Goal: Transaction & Acquisition: Purchase product/service

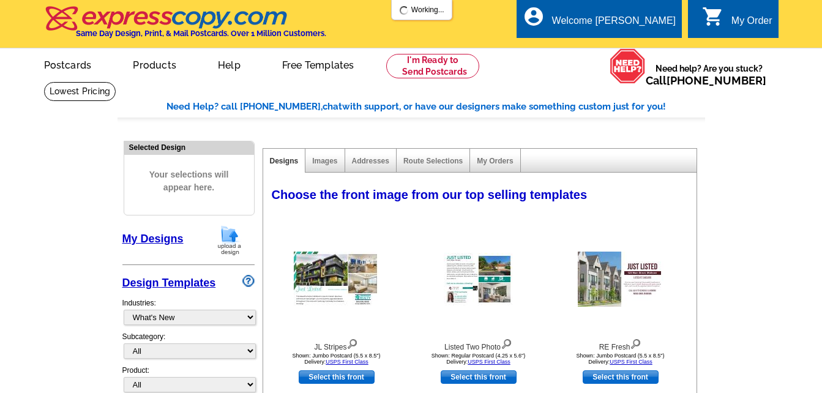
select select "785"
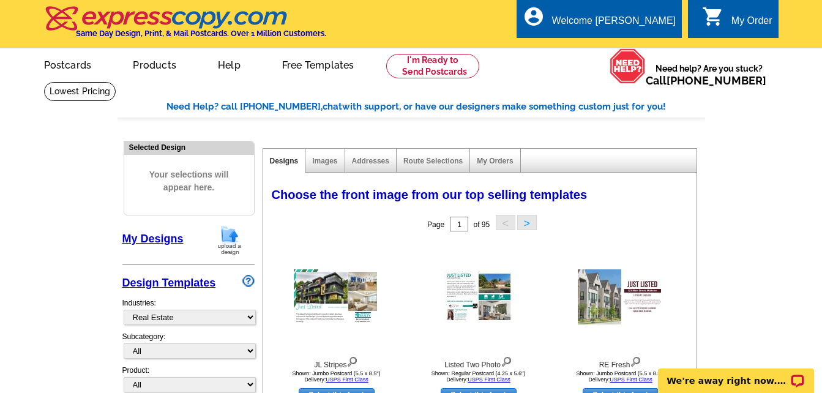
click at [163, 233] on link "My Designs" at bounding box center [152, 238] width 61 height 12
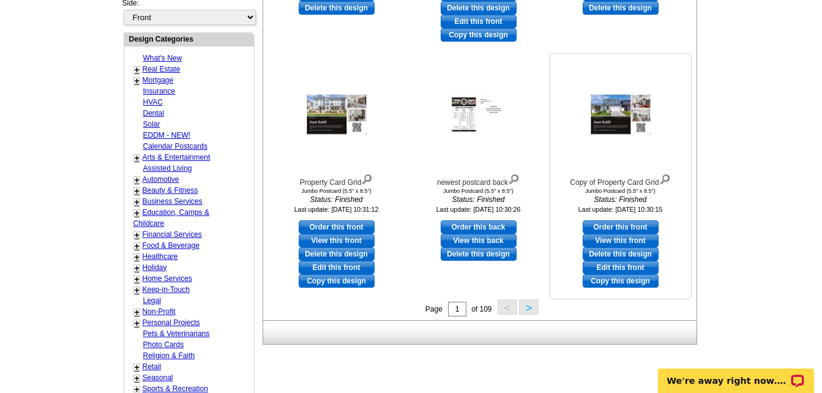
scroll to position [551, 0]
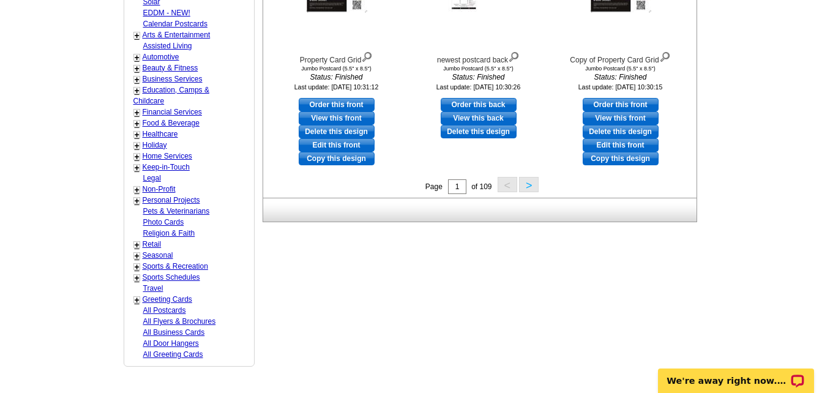
click at [530, 188] on button ">" at bounding box center [529, 184] width 20 height 15
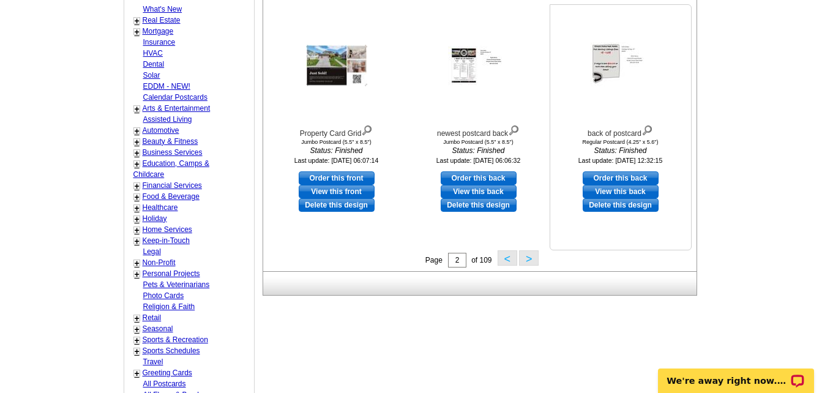
scroll to position [487, 0]
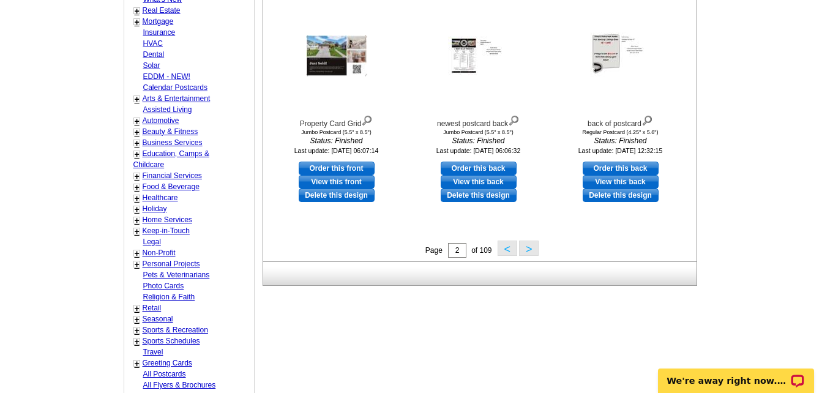
click at [533, 251] on button ">" at bounding box center [529, 247] width 20 height 15
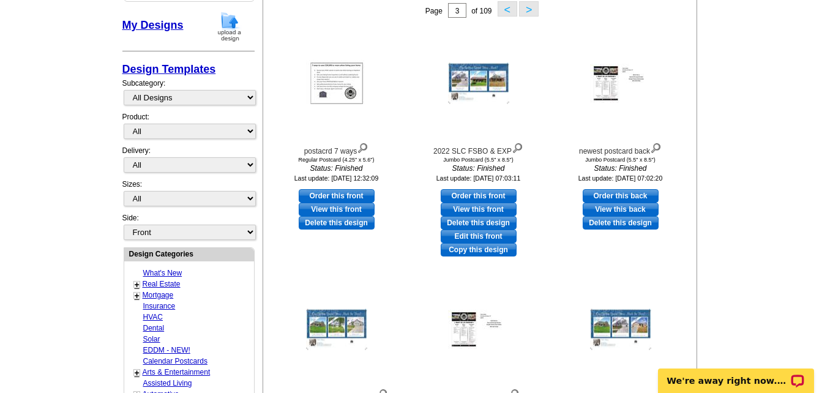
scroll to position [242, 0]
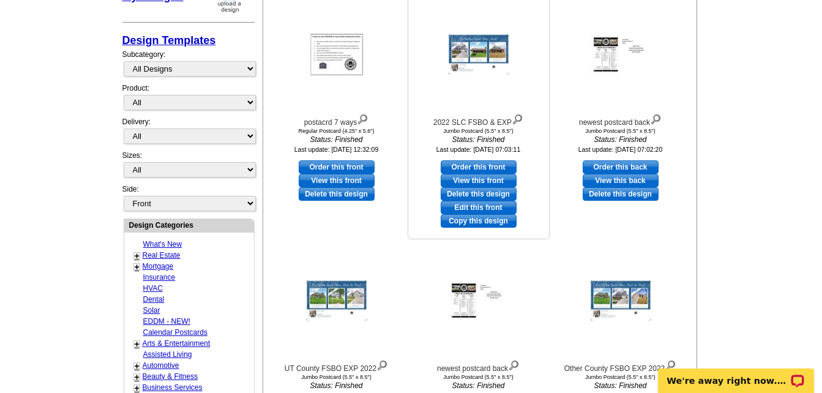
click at [493, 165] on link "Order this front" at bounding box center [479, 166] width 76 height 13
select select "2"
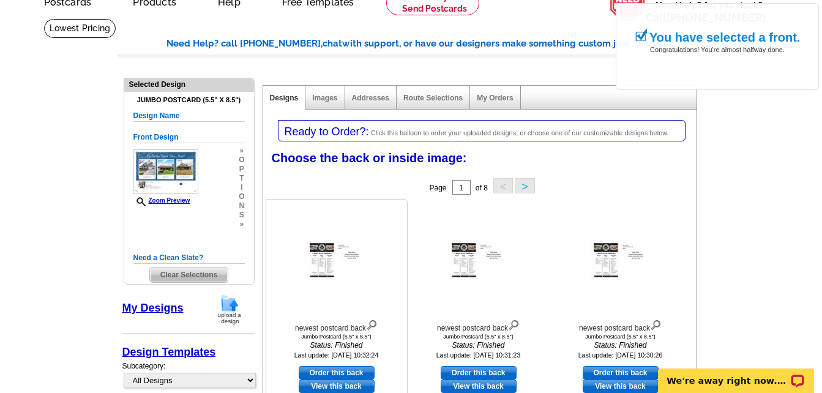
scroll to position [122, 0]
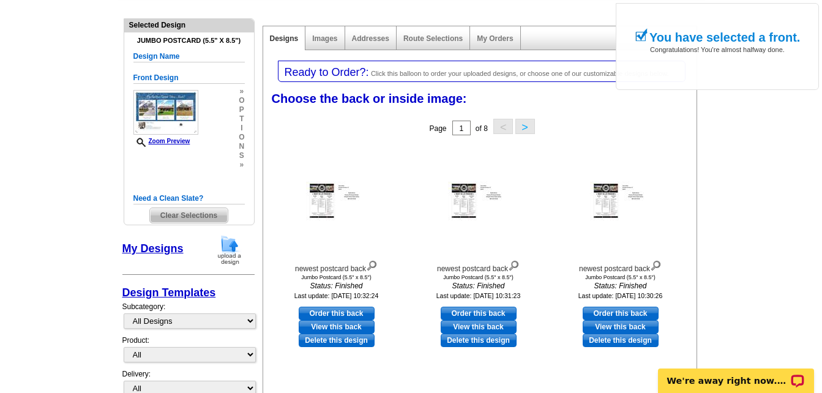
click at [335, 314] on link "Order this back" at bounding box center [337, 313] width 76 height 13
select select "front"
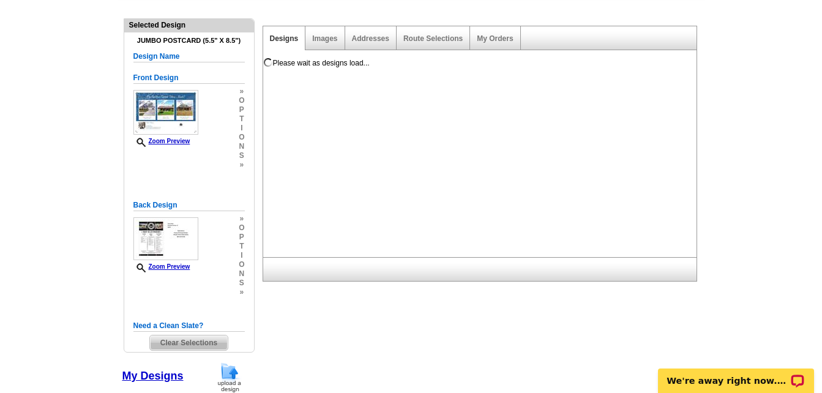
scroll to position [0, 0]
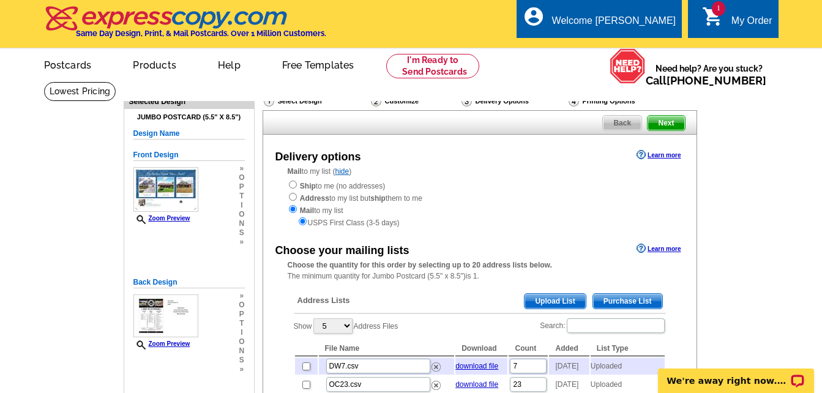
click at [559, 305] on span "Upload List" at bounding box center [554, 301] width 61 height 15
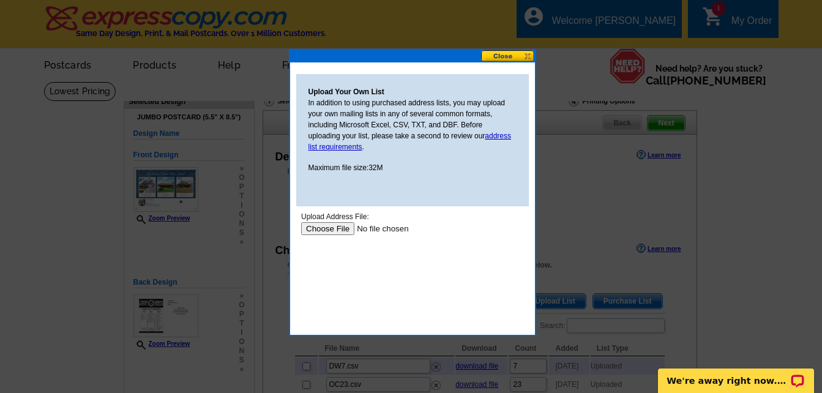
click at [336, 232] on input "file" at bounding box center [377, 228] width 155 height 13
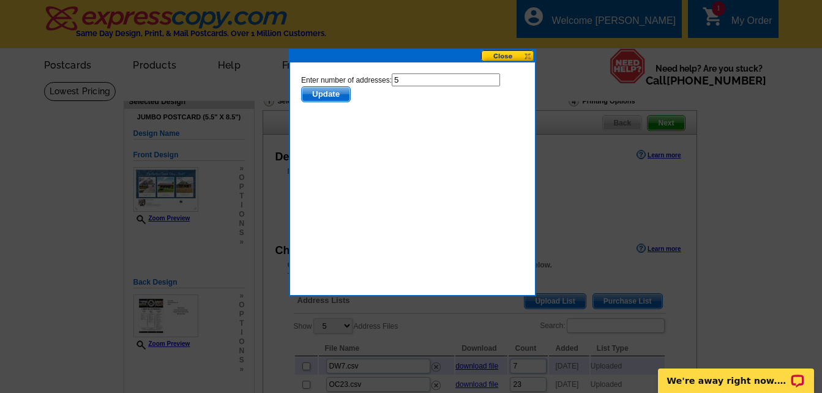
click at [409, 80] on input "5" at bounding box center [445, 79] width 108 height 13
type input "4"
click at [321, 93] on span "Update" at bounding box center [325, 94] width 48 height 15
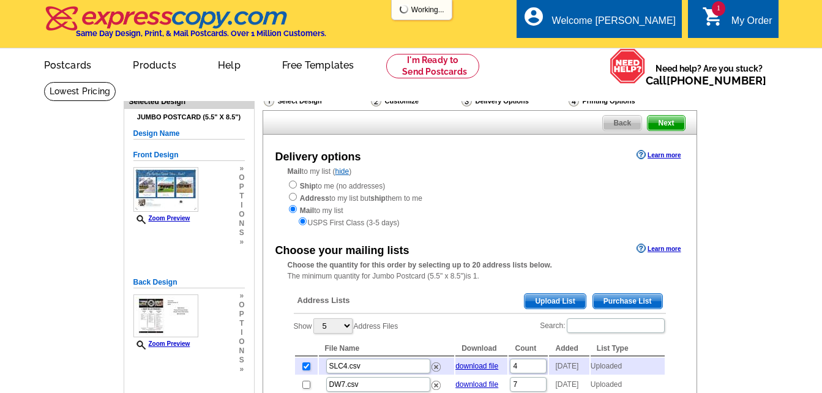
click at [567, 299] on span "Upload List" at bounding box center [554, 301] width 61 height 15
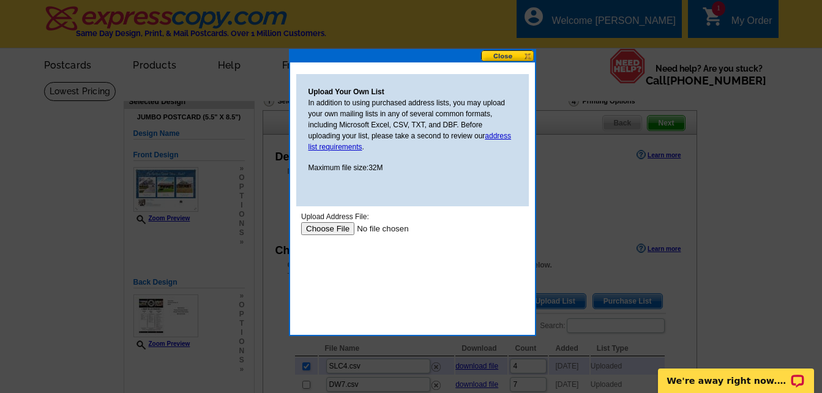
click at [338, 232] on input "file" at bounding box center [377, 228] width 155 height 13
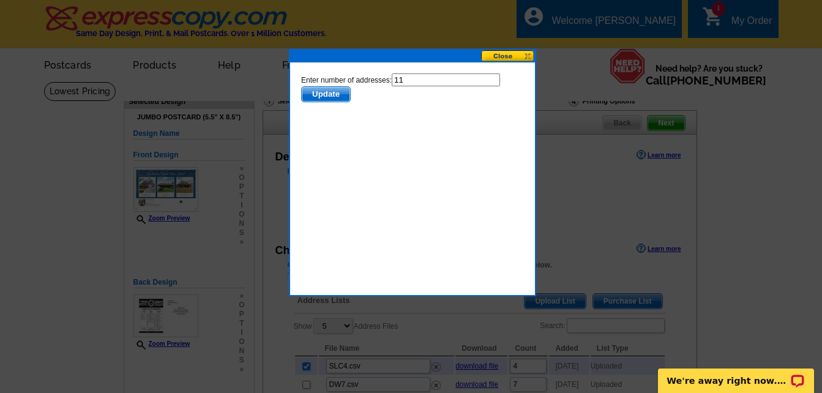
click at [406, 80] on input "11" at bounding box center [445, 79] width 108 height 13
type input "10"
click at [318, 91] on span "Update" at bounding box center [325, 94] width 48 height 15
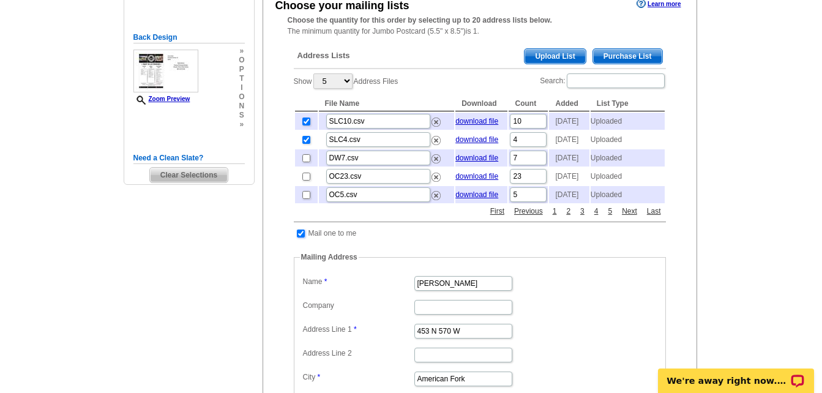
click at [299, 237] on input "checkbox" at bounding box center [301, 233] width 8 height 8
checkbox input "false"
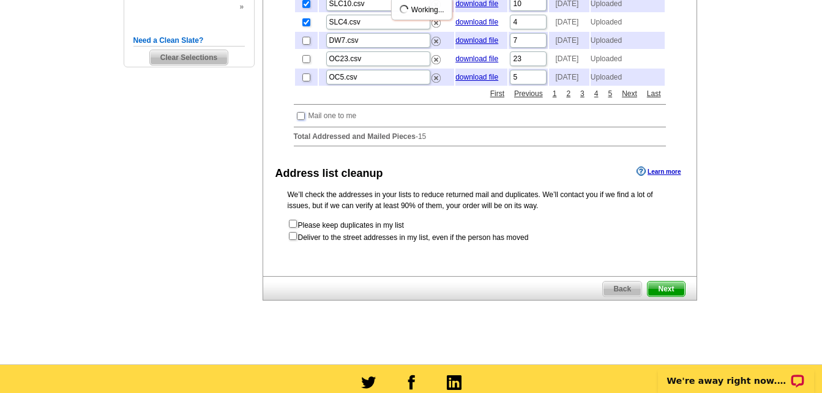
scroll to position [367, 0]
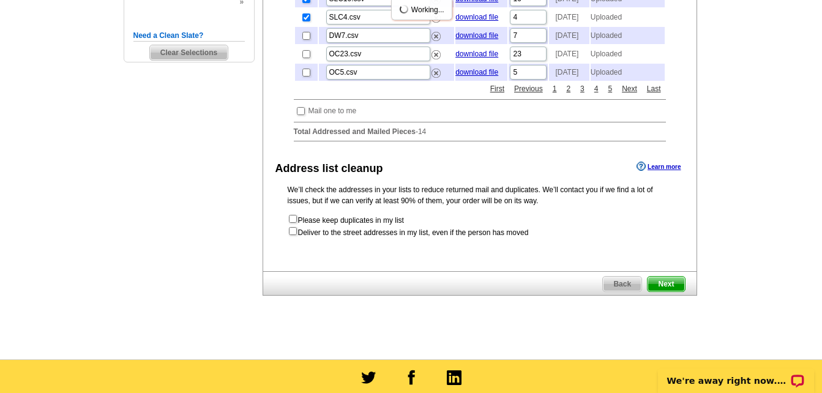
click at [663, 291] on span "Next" at bounding box center [665, 284] width 37 height 15
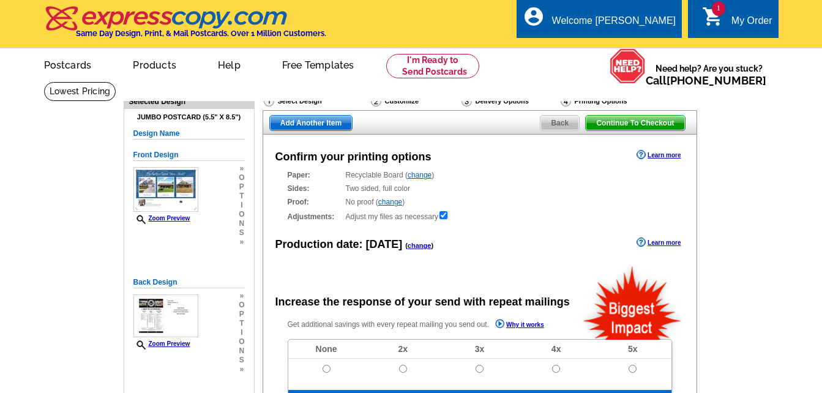
radio input "false"
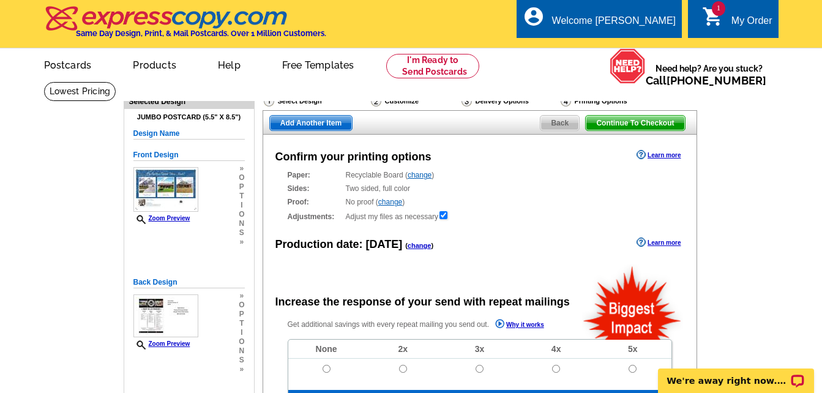
click at [330, 122] on span "Add Another Item" at bounding box center [311, 123] width 82 height 15
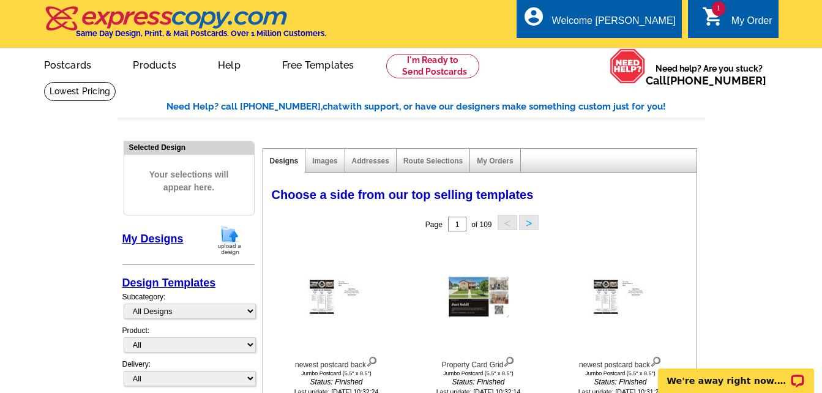
click at [527, 226] on button ">" at bounding box center [529, 222] width 20 height 15
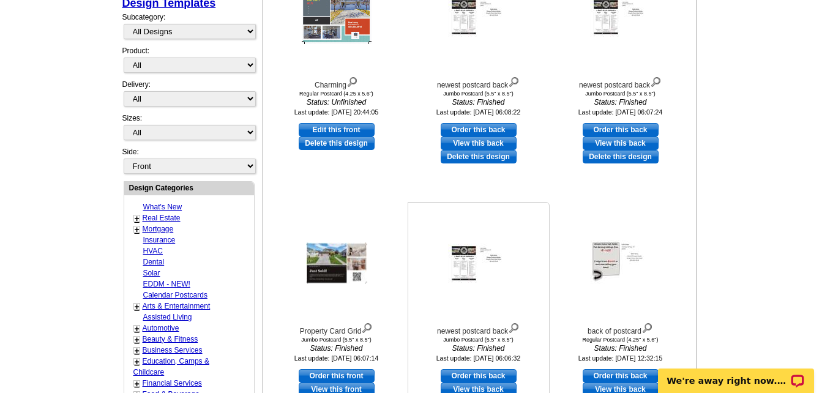
scroll to position [428, 0]
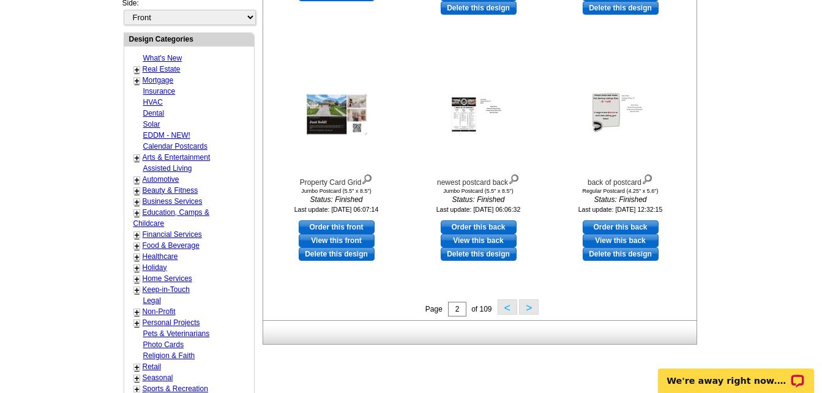
click at [526, 310] on button ">" at bounding box center [529, 306] width 20 height 15
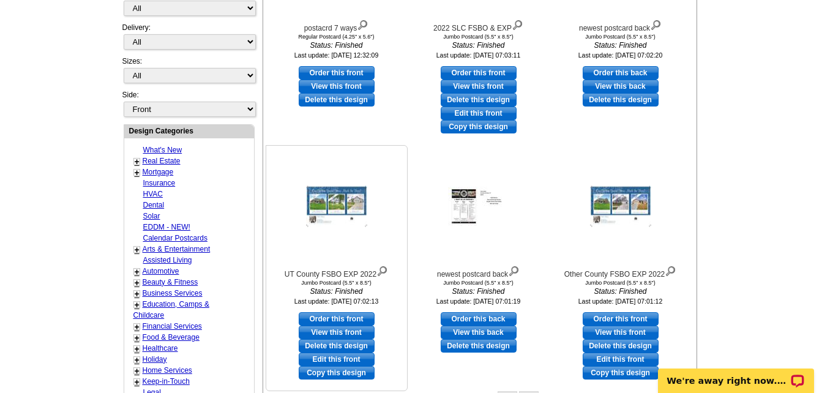
scroll to position [365, 0]
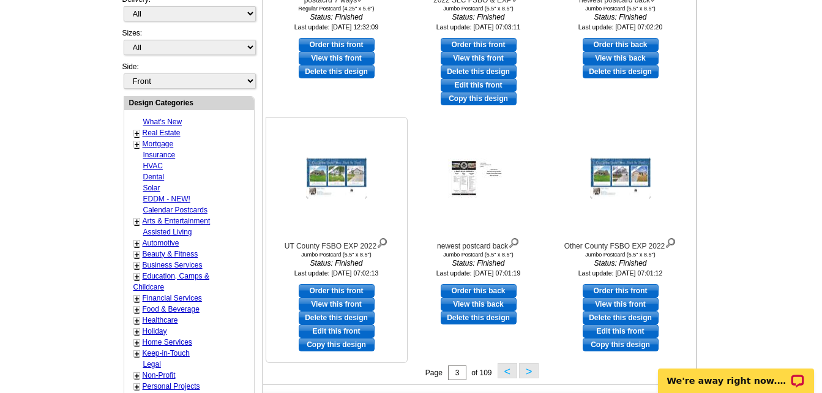
click at [340, 292] on link "Order this front" at bounding box center [337, 290] width 76 height 13
select select "2"
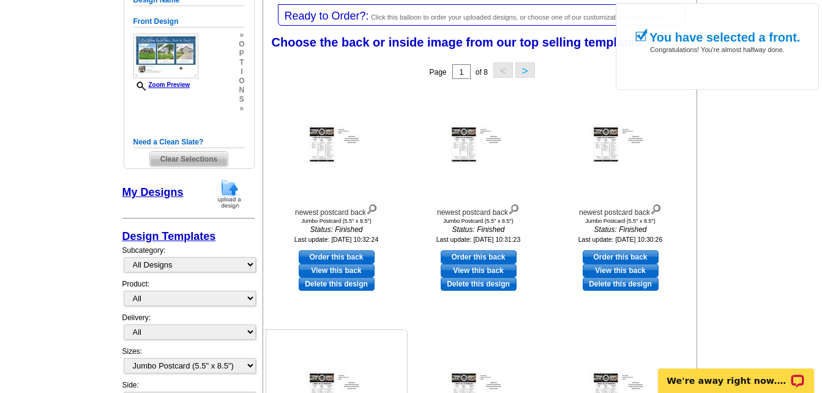
scroll to position [245, 0]
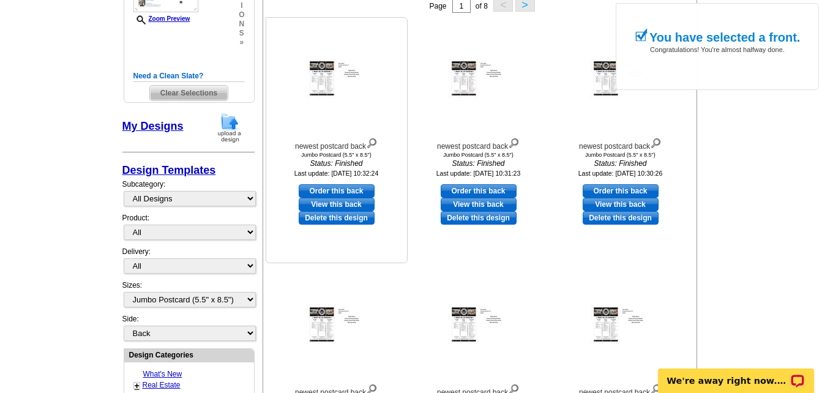
click at [324, 193] on link "Order this back" at bounding box center [337, 190] width 76 height 13
select select "front"
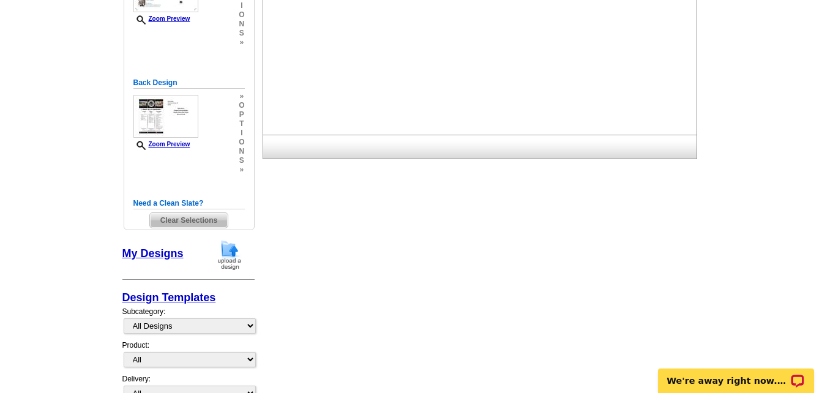
scroll to position [0, 0]
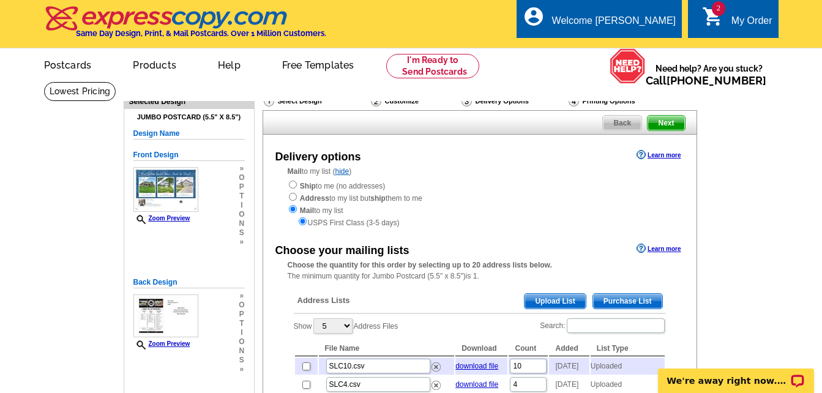
click at [559, 300] on span "Upload List" at bounding box center [554, 301] width 61 height 15
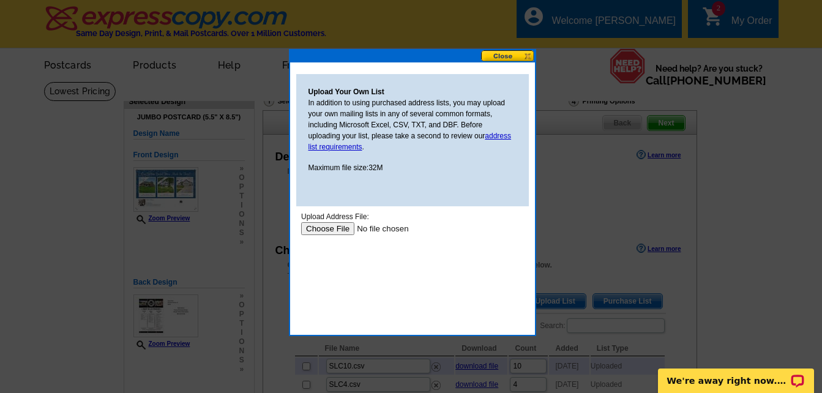
click at [343, 230] on input "file" at bounding box center [377, 228] width 155 height 13
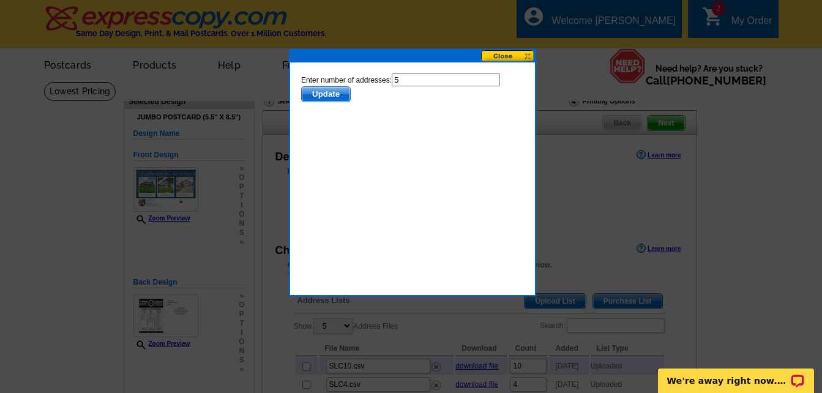
drag, startPoint x: 699, startPoint y: 148, endPoint x: 403, endPoint y: 80, distance: 304.0
click at [403, 80] on input "5" at bounding box center [445, 79] width 108 height 13
type input "4"
click at [338, 94] on span "Update" at bounding box center [325, 94] width 48 height 15
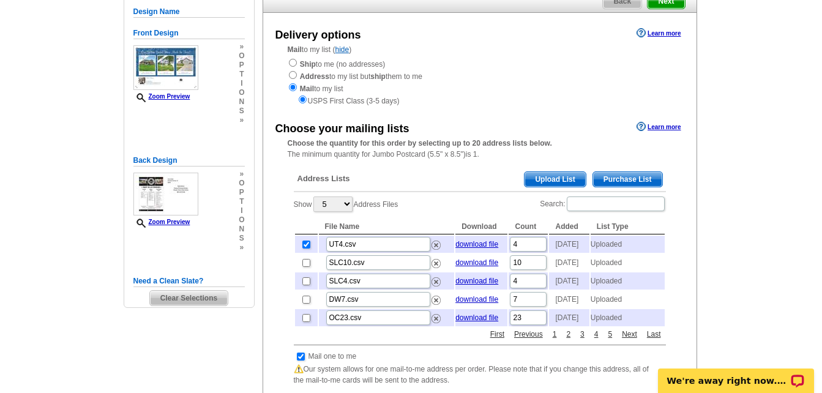
scroll to position [122, 0]
click at [543, 173] on span "Upload List" at bounding box center [554, 178] width 61 height 15
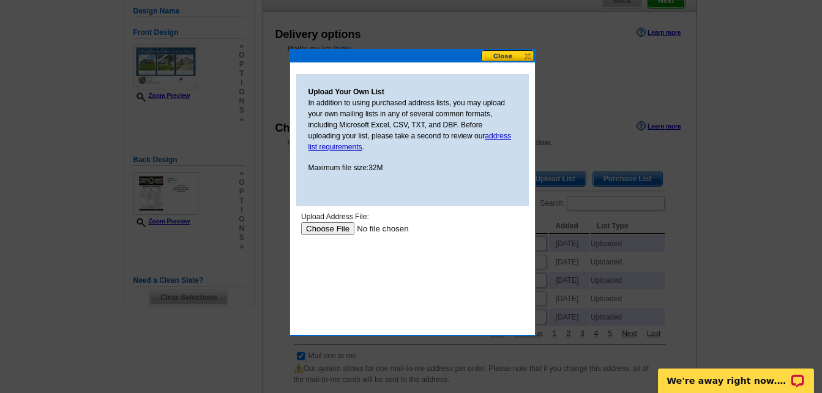
scroll to position [0, 0]
click at [348, 227] on input "file" at bounding box center [377, 228] width 155 height 13
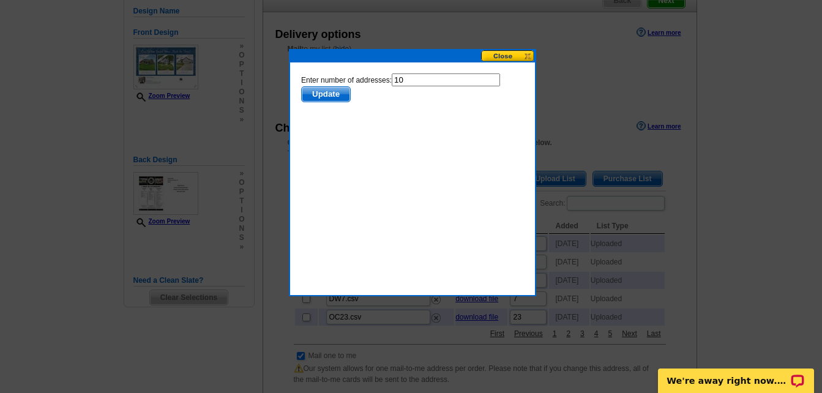
click at [404, 76] on input "10" at bounding box center [445, 79] width 108 height 13
type input "1"
type input "9"
click at [332, 92] on span "Update" at bounding box center [325, 94] width 48 height 15
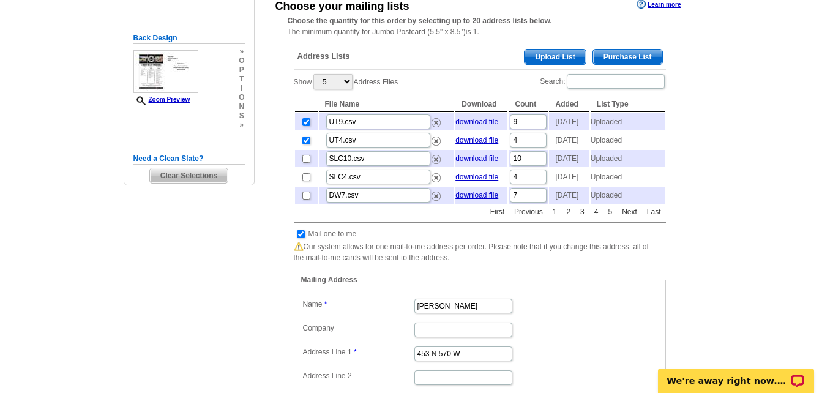
scroll to position [245, 0]
click at [303, 237] on input "checkbox" at bounding box center [301, 233] width 8 height 8
checkbox input "false"
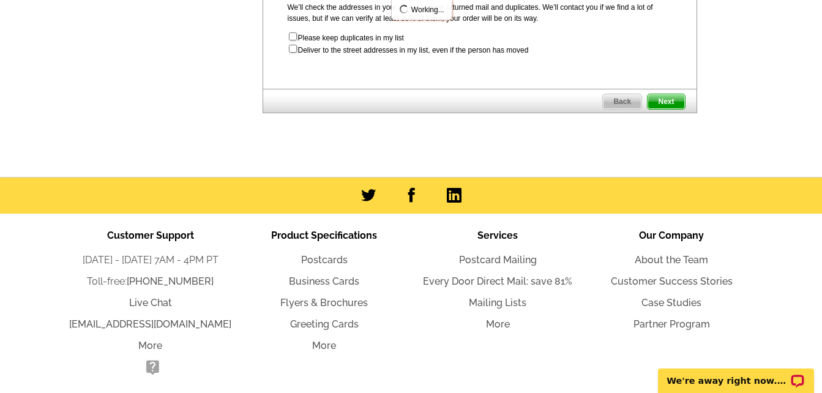
scroll to position [551, 0]
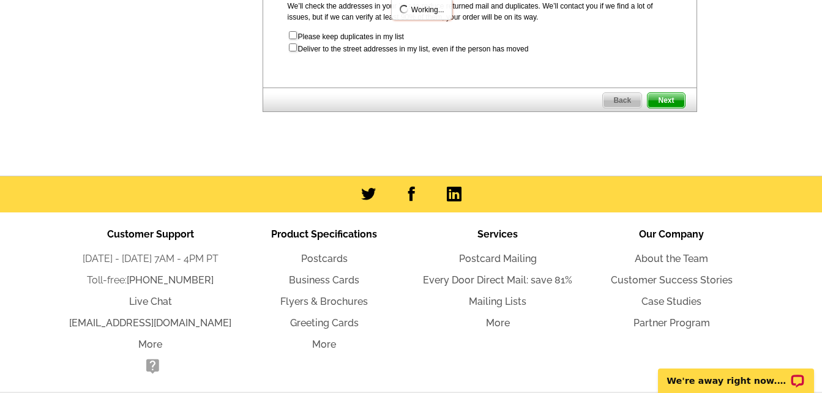
click at [671, 108] on span "Next" at bounding box center [665, 100] width 37 height 15
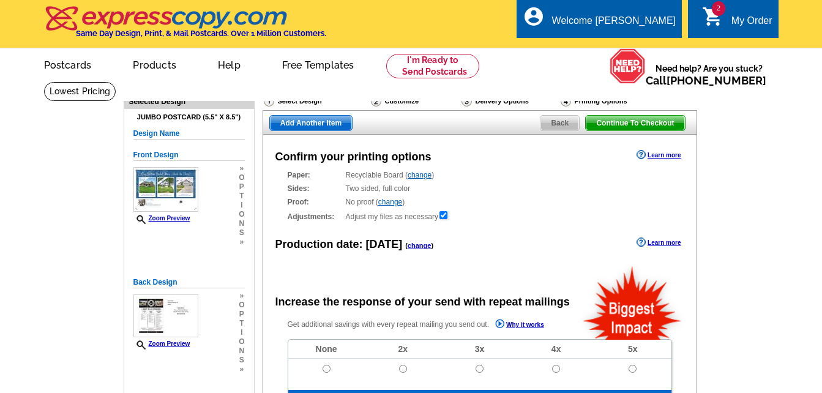
radio input "false"
click at [327, 119] on span "Add Another Item" at bounding box center [311, 123] width 82 height 15
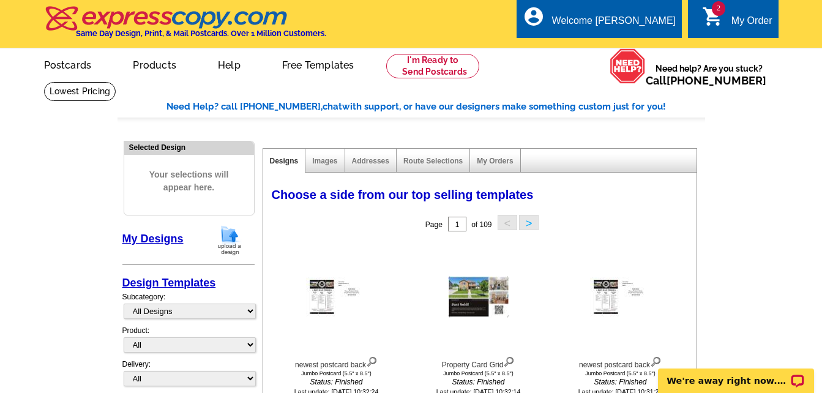
click at [535, 224] on button ">" at bounding box center [529, 222] width 20 height 15
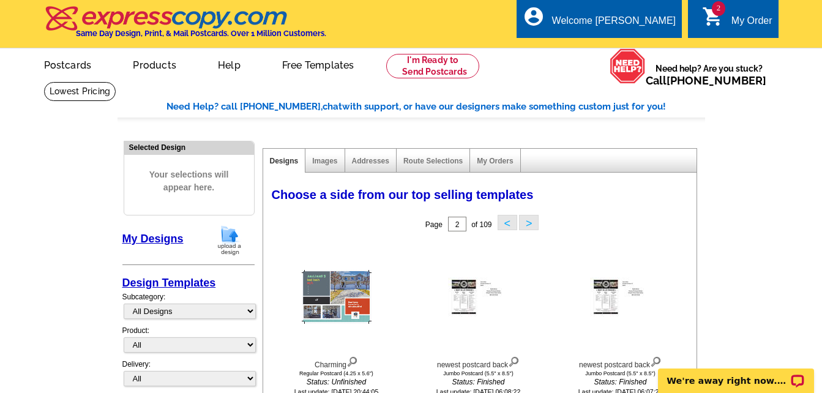
click at [532, 223] on button ">" at bounding box center [529, 222] width 20 height 15
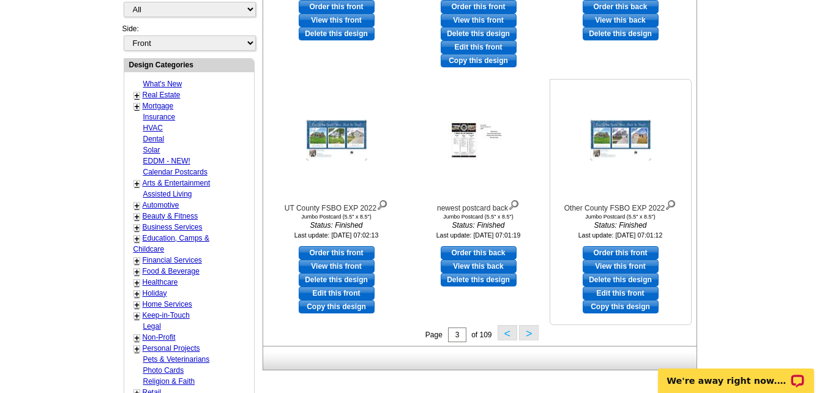
scroll to position [428, 0]
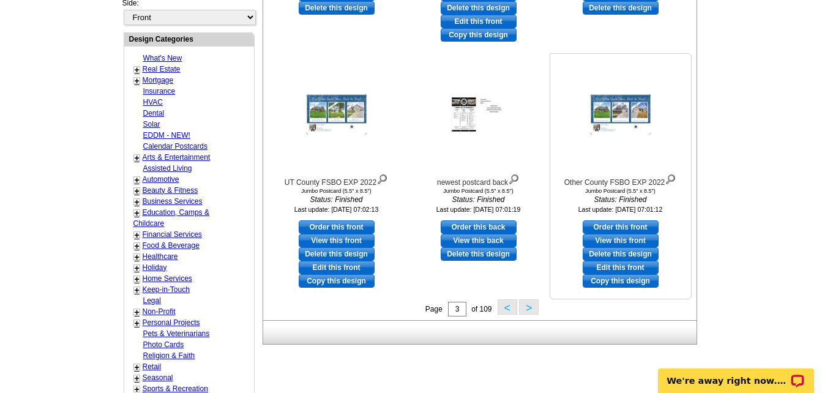
click at [617, 225] on link "Order this front" at bounding box center [620, 226] width 76 height 13
select select "2"
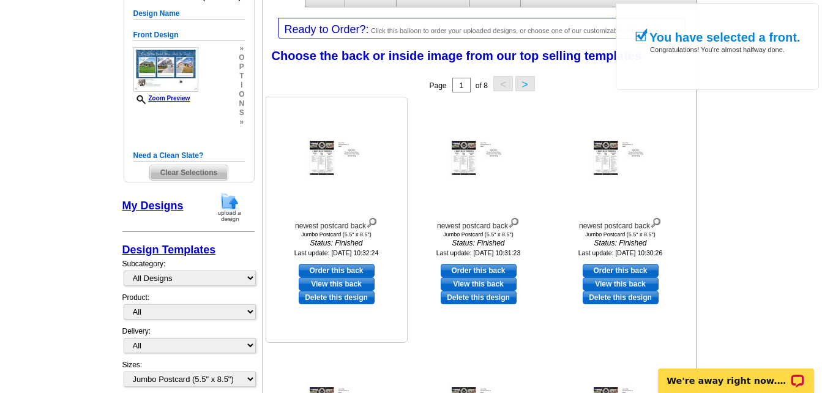
scroll to position [184, 0]
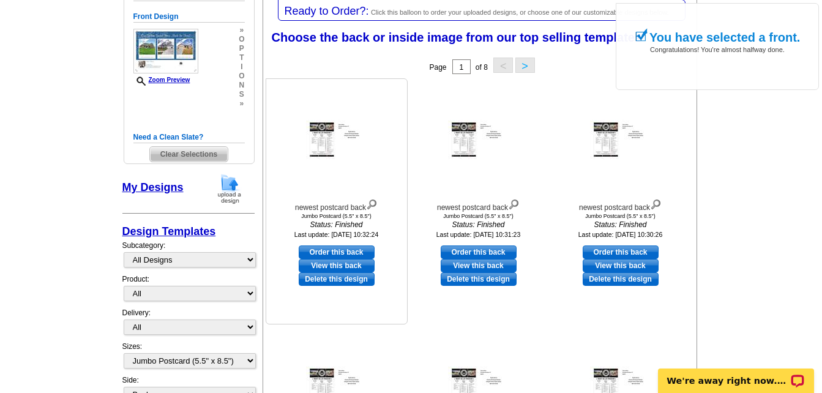
click at [341, 254] on link "Order this back" at bounding box center [337, 251] width 76 height 13
select select "front"
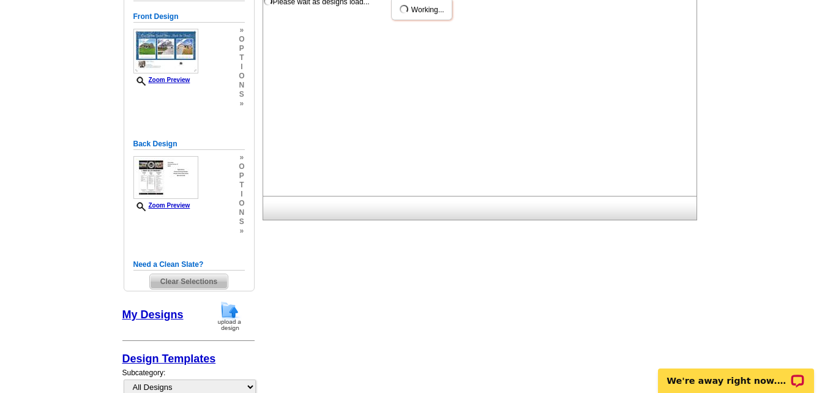
scroll to position [0, 0]
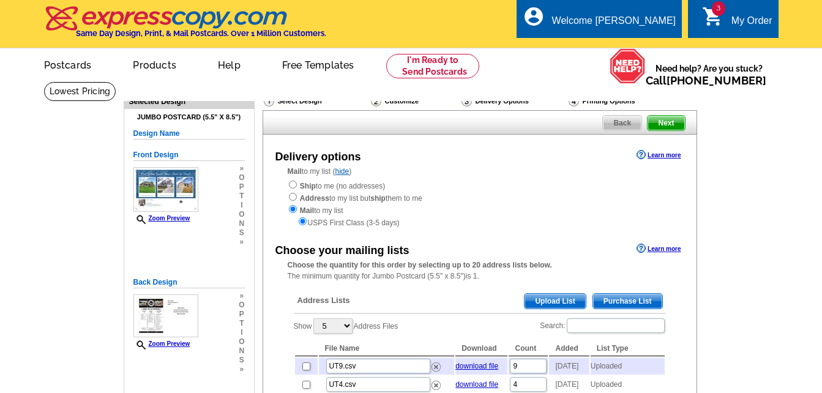
click at [555, 307] on span "Upload List" at bounding box center [554, 301] width 61 height 15
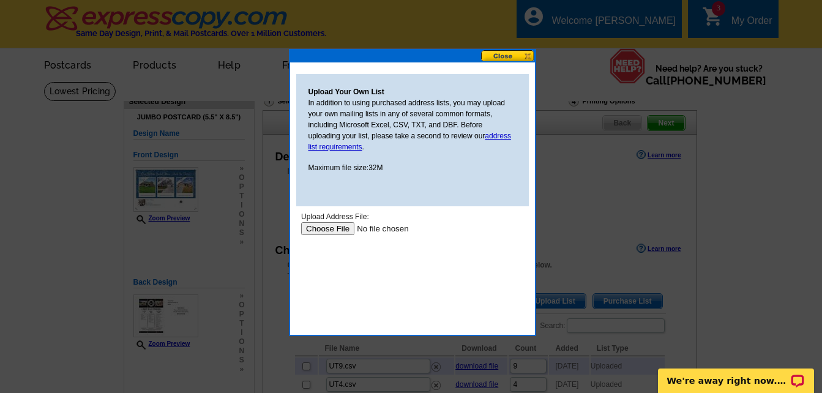
click at [344, 227] on input "file" at bounding box center [377, 228] width 155 height 13
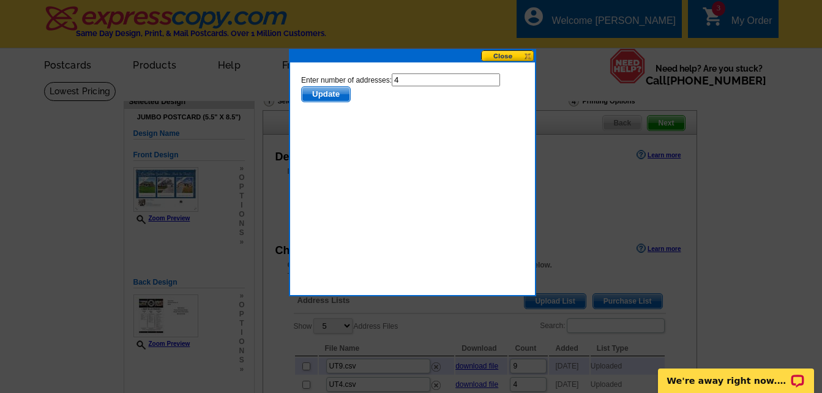
click at [413, 81] on input "4" at bounding box center [445, 79] width 108 height 13
type input "3"
click at [332, 93] on span "Update" at bounding box center [325, 94] width 48 height 15
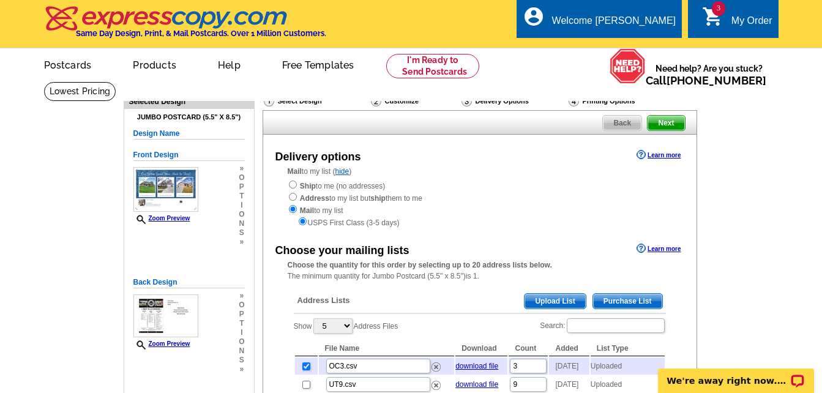
click at [553, 302] on span "Upload List" at bounding box center [554, 301] width 61 height 15
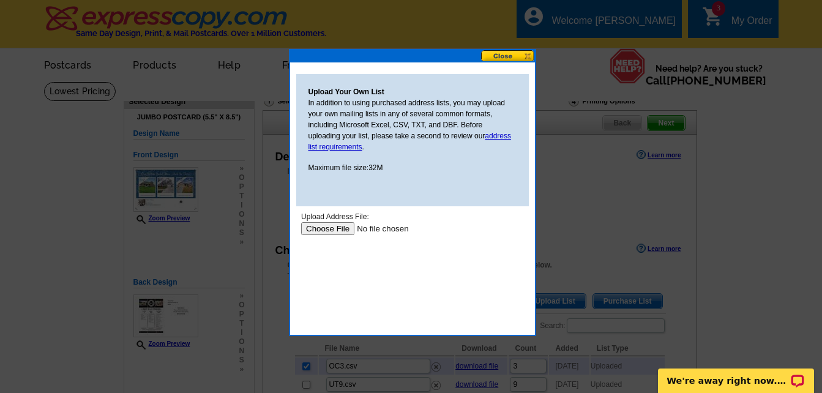
click at [327, 229] on input "file" at bounding box center [377, 228] width 155 height 13
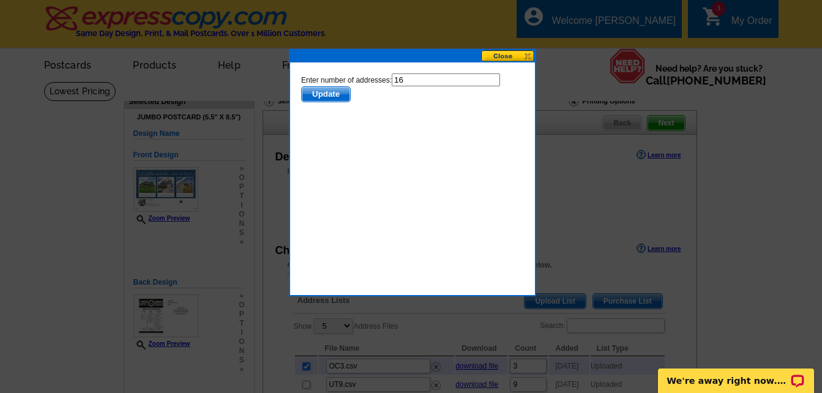
click at [413, 76] on input "16" at bounding box center [445, 79] width 108 height 13
type input "15"
click at [324, 93] on span "Update" at bounding box center [325, 94] width 48 height 15
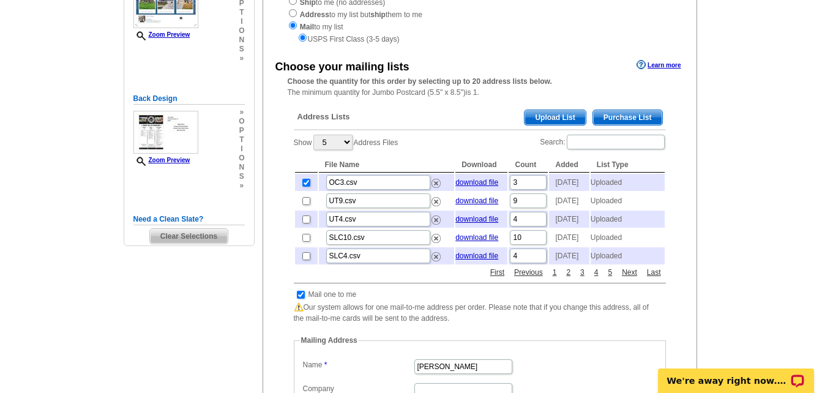
scroll to position [61, 0]
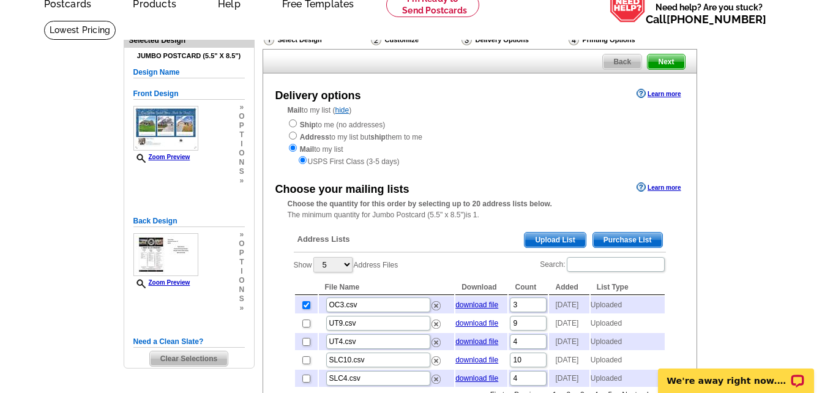
click at [546, 240] on span "Upload List" at bounding box center [554, 239] width 61 height 15
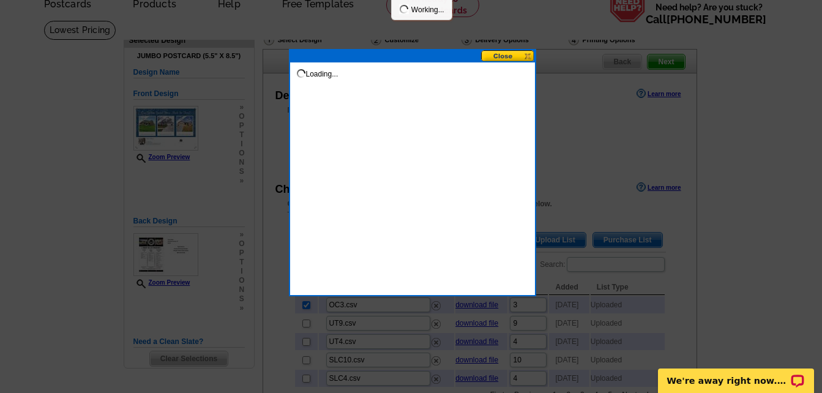
click at [511, 61] on button at bounding box center [508, 56] width 54 height 12
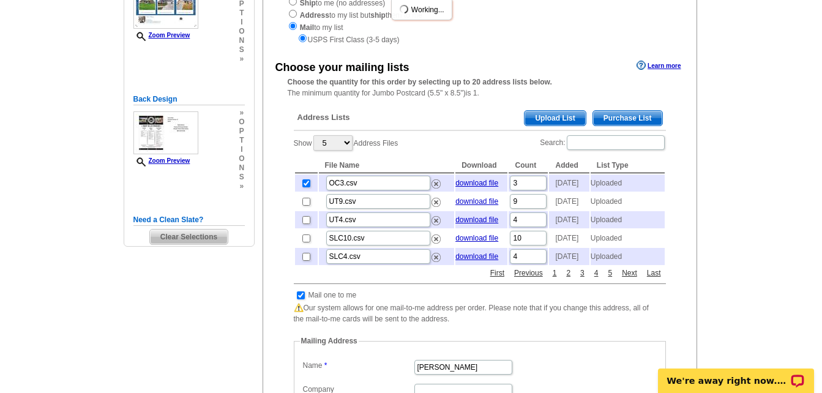
scroll to position [184, 0]
click at [303, 299] on input "checkbox" at bounding box center [301, 295] width 8 height 8
checkbox input "false"
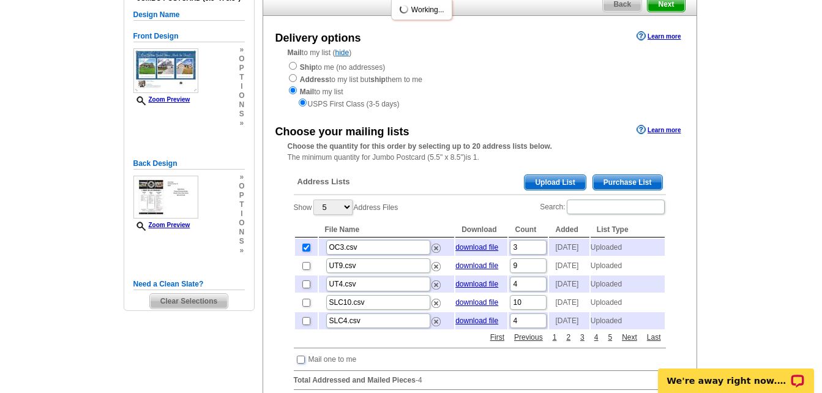
scroll to position [122, 0]
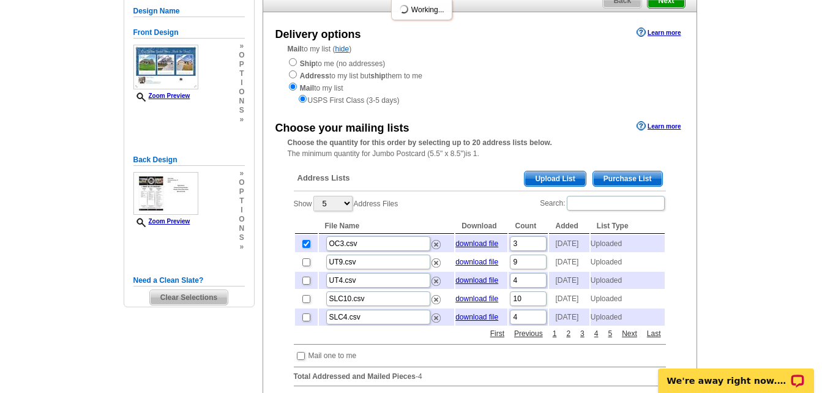
click at [560, 182] on span "Upload List" at bounding box center [554, 178] width 61 height 15
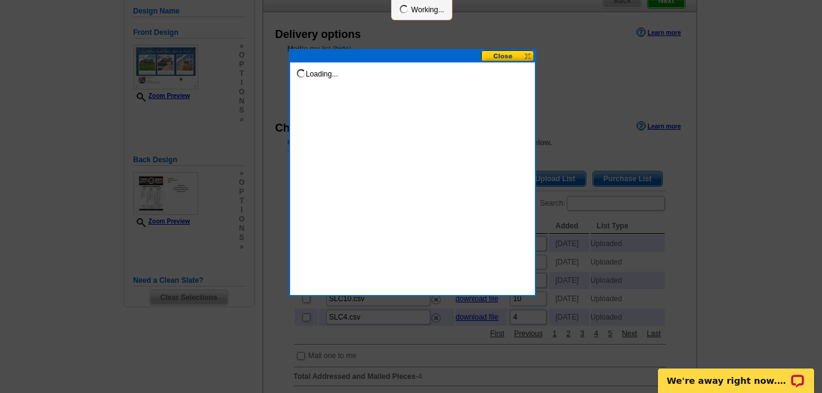
click at [496, 56] on button at bounding box center [508, 56] width 54 height 12
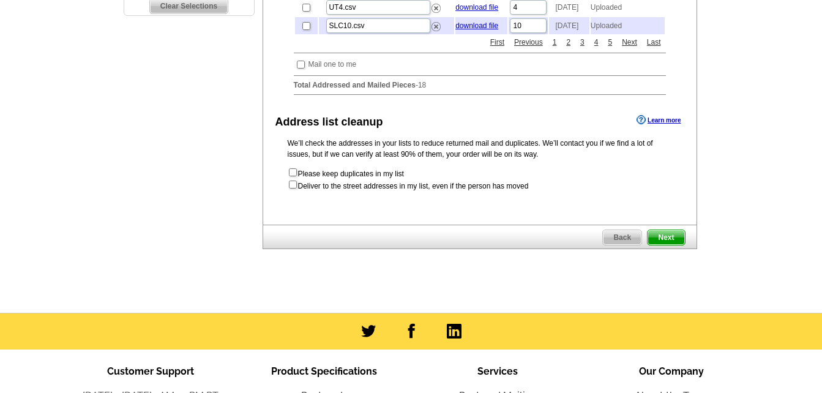
scroll to position [417, 0]
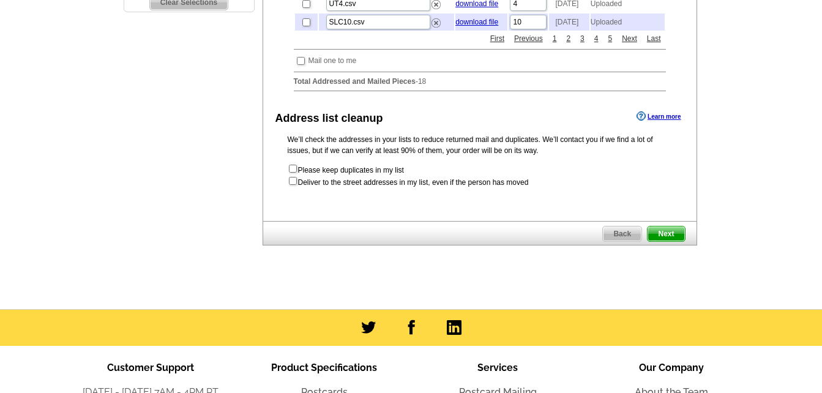
click at [657, 241] on span "Next" at bounding box center [665, 233] width 37 height 15
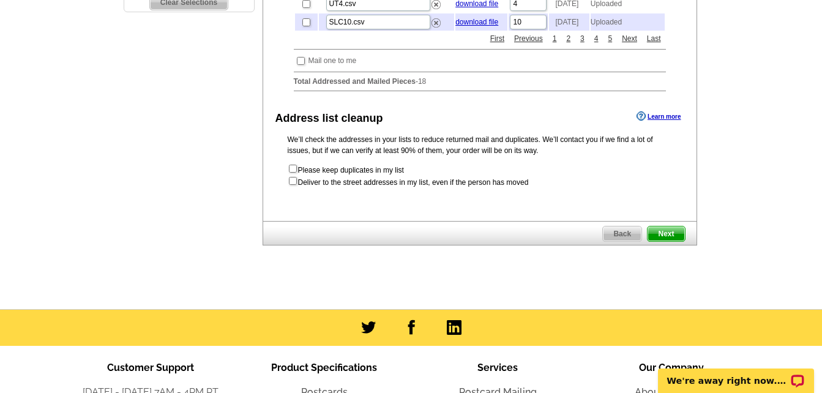
scroll to position [0, 0]
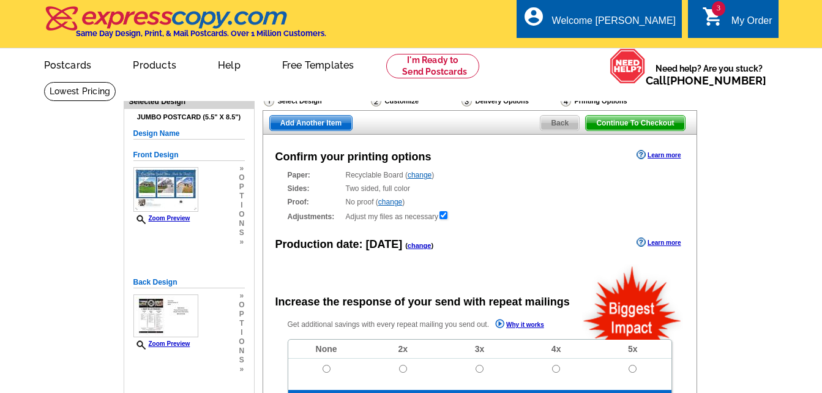
radio input "false"
click at [319, 125] on span "Add Another Item" at bounding box center [311, 123] width 82 height 15
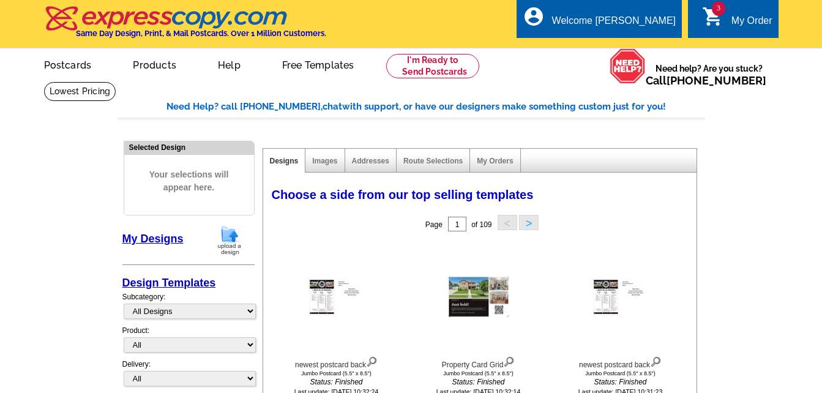
click at [528, 224] on button ">" at bounding box center [529, 222] width 20 height 15
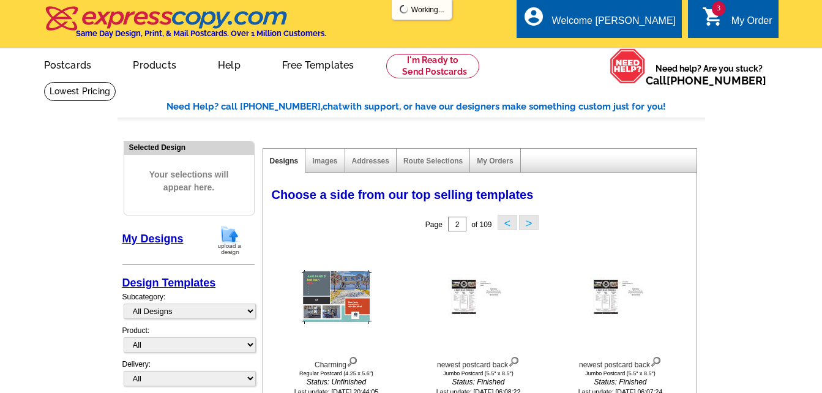
click at [528, 224] on button ">" at bounding box center [529, 222] width 20 height 15
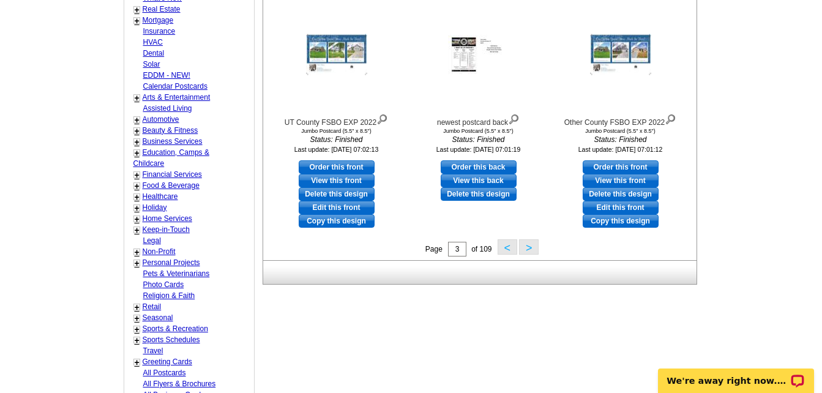
scroll to position [489, 0]
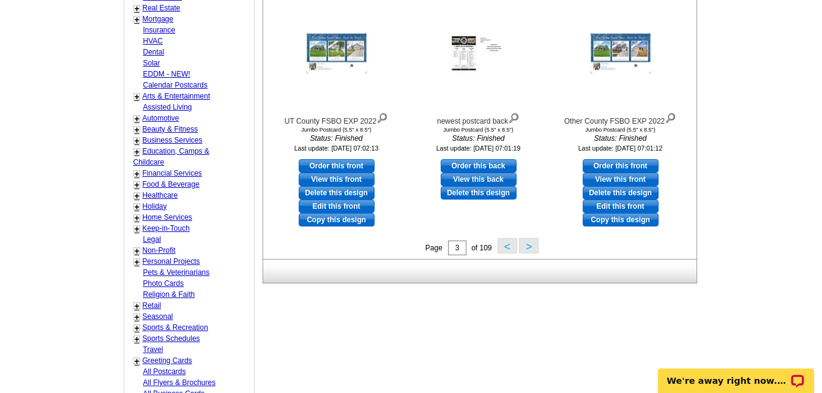
click at [527, 249] on button ">" at bounding box center [529, 245] width 20 height 15
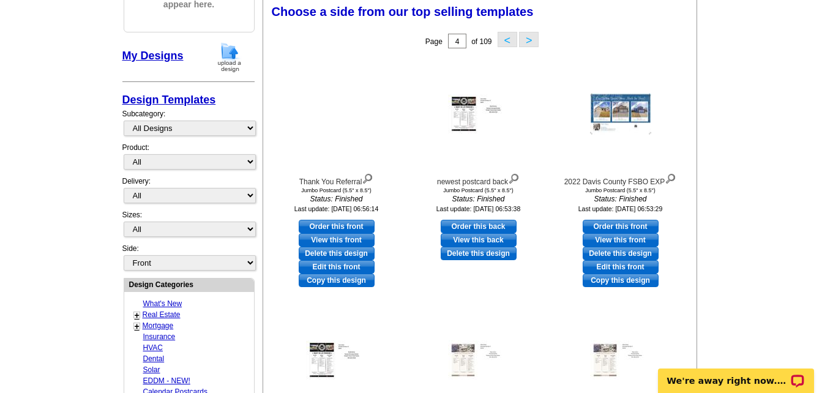
scroll to position [181, 0]
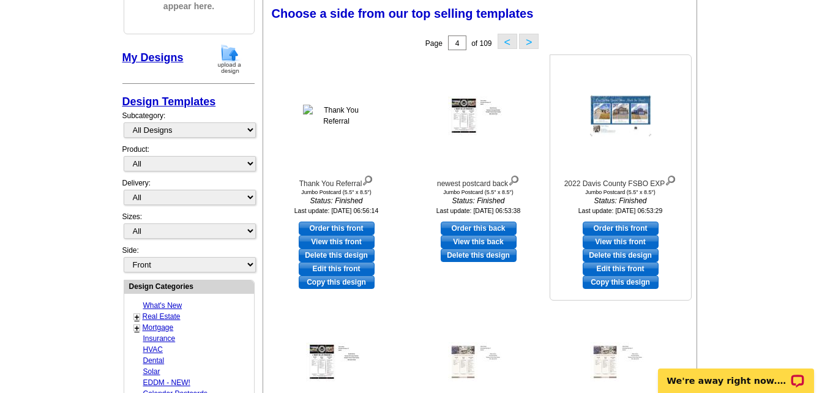
click at [620, 227] on link "Order this front" at bounding box center [620, 227] width 76 height 13
select select "2"
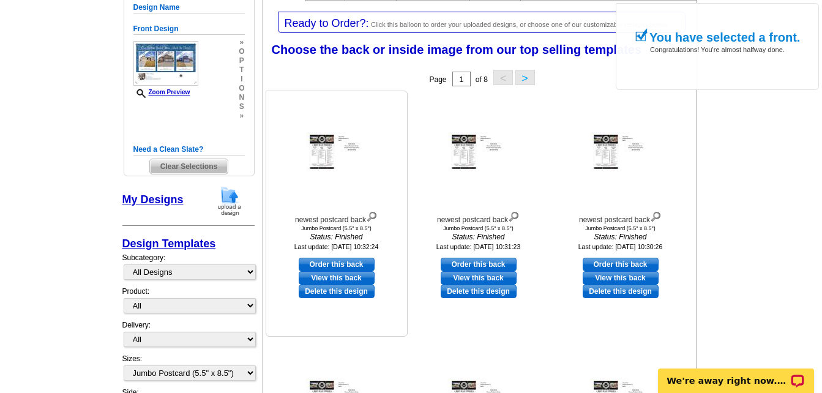
scroll to position [184, 0]
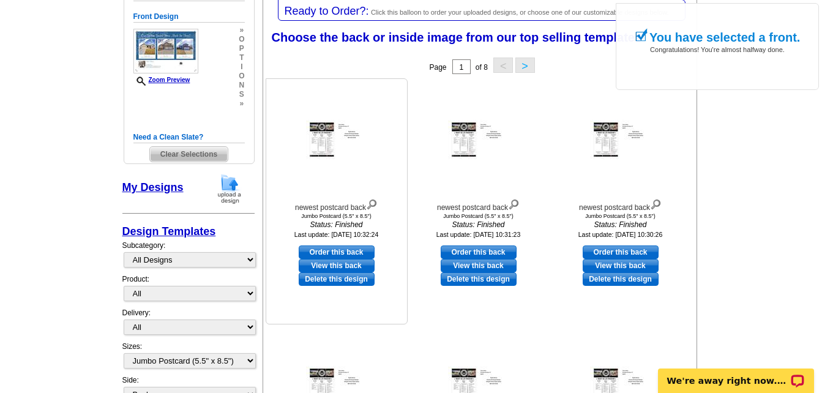
click at [357, 255] on link "Order this back" at bounding box center [337, 251] width 76 height 13
select select "front"
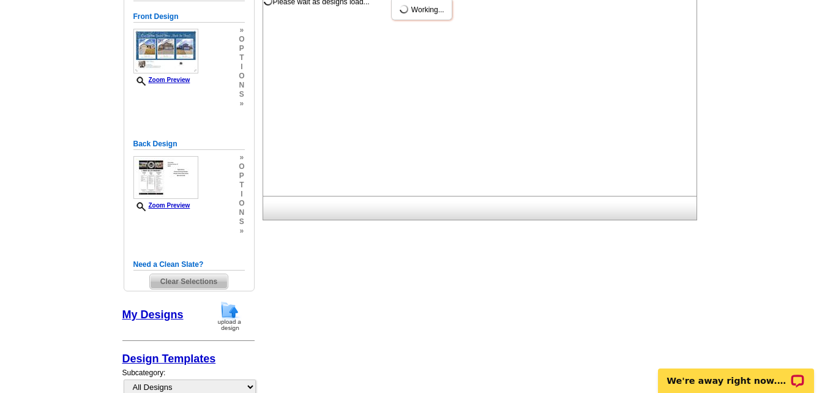
scroll to position [0, 0]
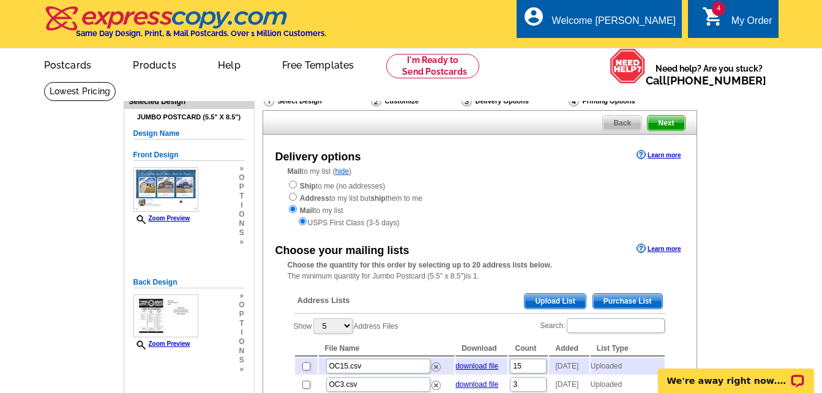
click at [545, 303] on span "Upload List" at bounding box center [554, 301] width 61 height 15
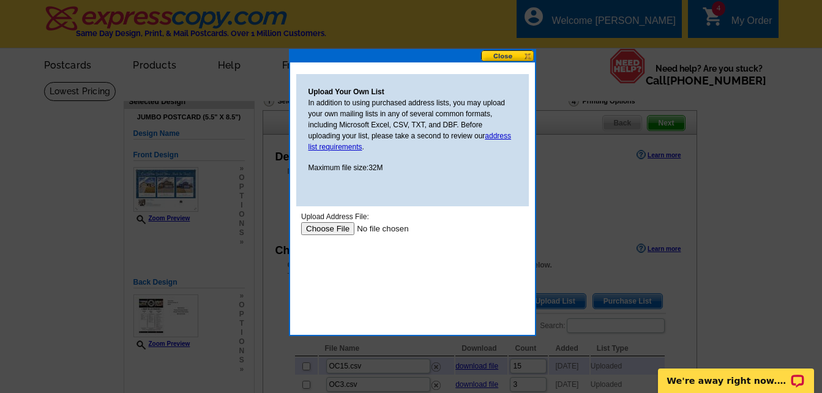
click at [339, 230] on input "file" at bounding box center [377, 228] width 155 height 13
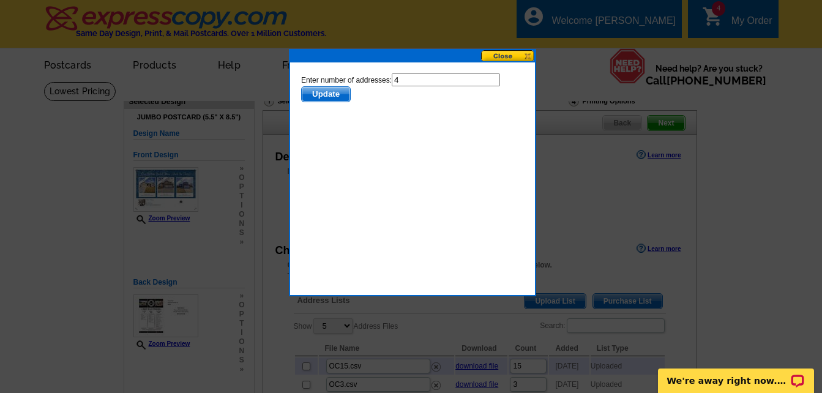
click at [414, 79] on input "4" at bounding box center [445, 79] width 108 height 13
type input "3"
click at [332, 92] on span "Update" at bounding box center [325, 94] width 48 height 15
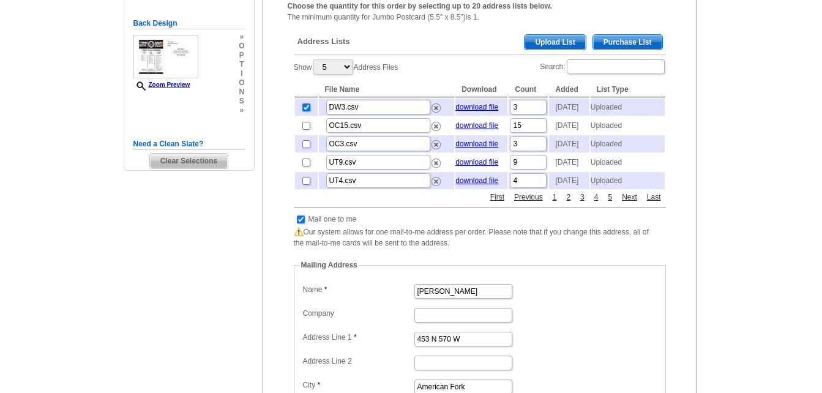
scroll to position [306, 0]
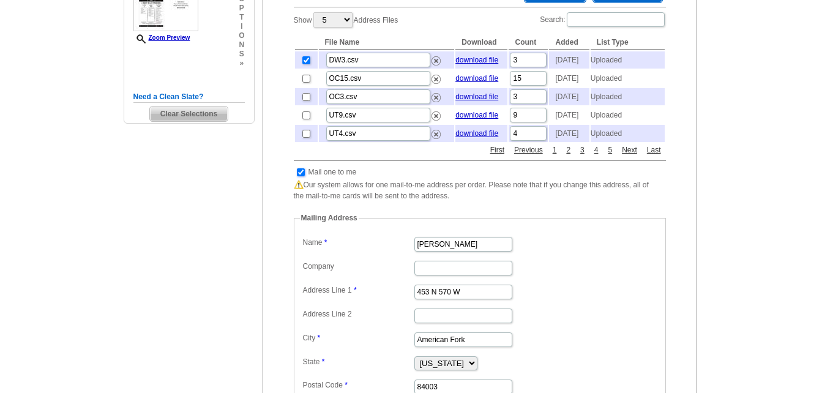
click at [299, 176] on input "checkbox" at bounding box center [301, 172] width 8 height 8
checkbox input "false"
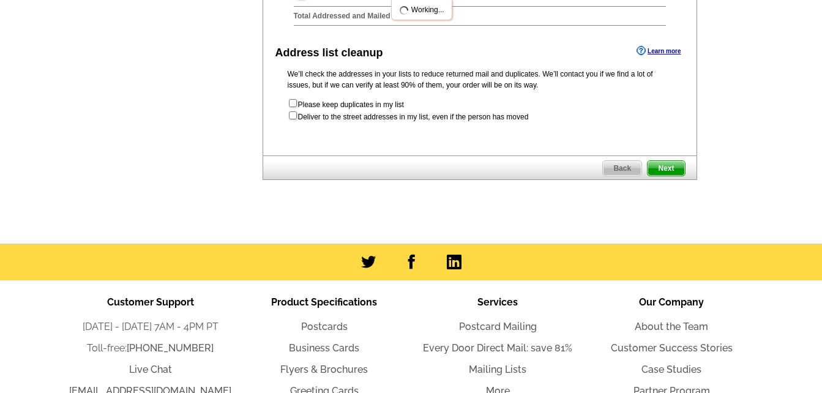
scroll to position [489, 0]
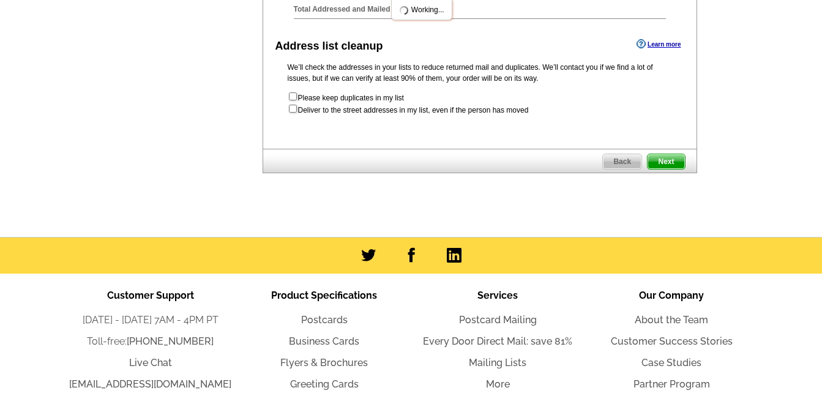
click at [669, 169] on span "Next" at bounding box center [665, 161] width 37 height 15
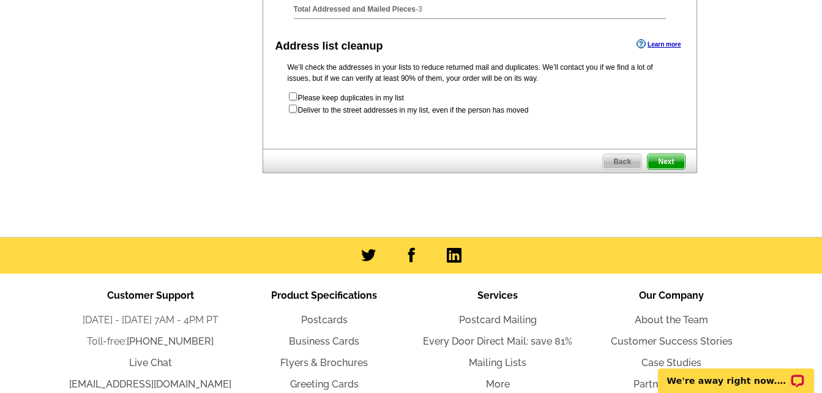
scroll to position [0, 0]
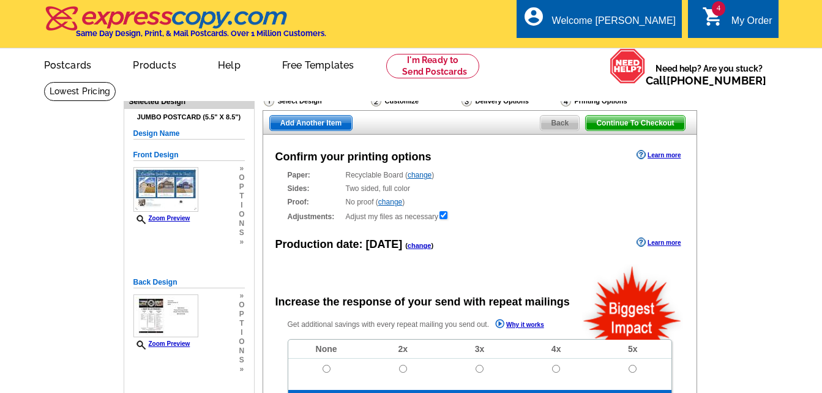
radio input "false"
click at [312, 123] on span "Add Another Item" at bounding box center [311, 123] width 82 height 15
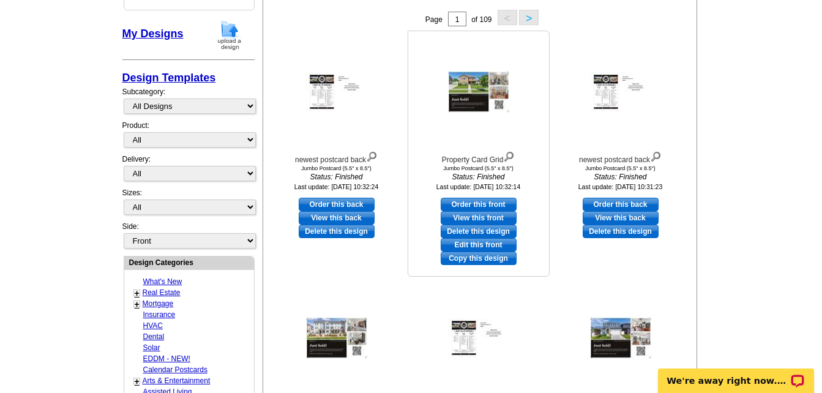
scroll to position [184, 0]
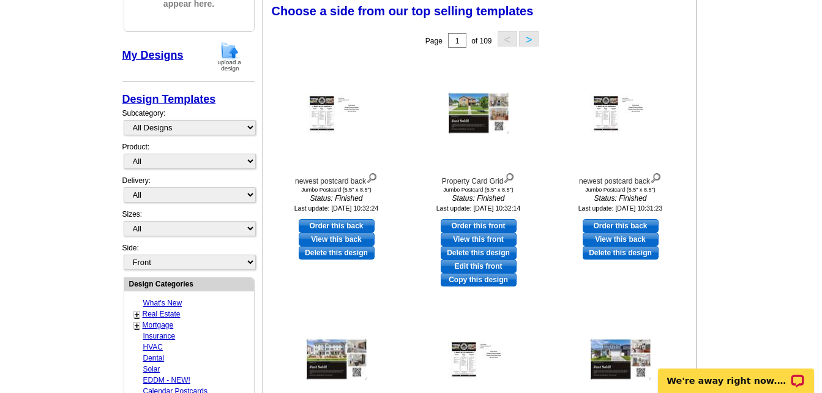
click at [531, 37] on button ">" at bounding box center [529, 38] width 20 height 15
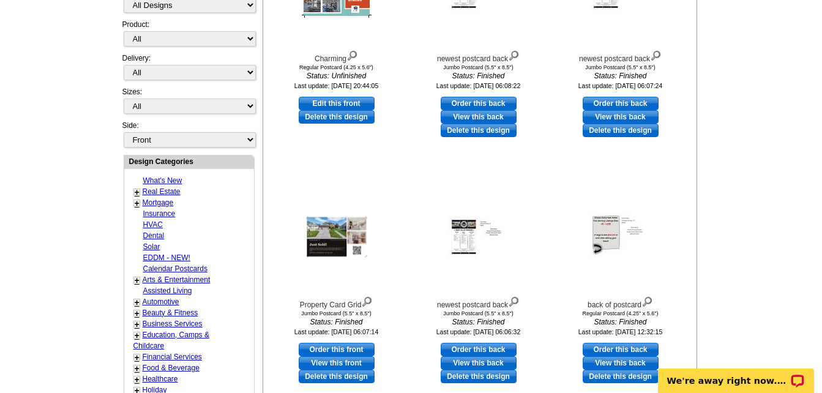
scroll to position [428, 0]
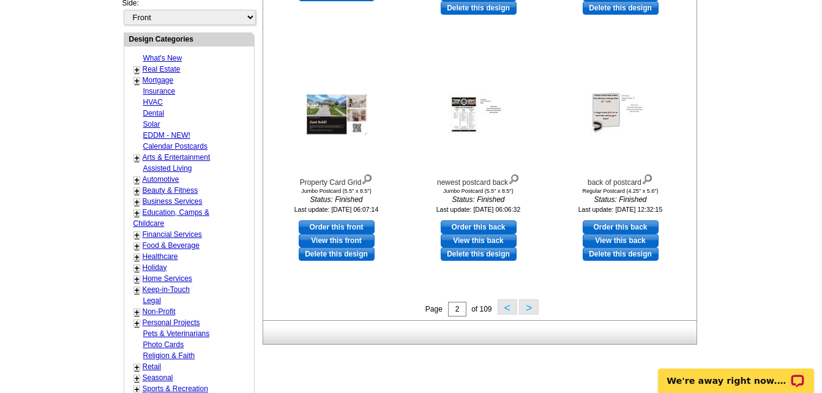
click at [526, 308] on button ">" at bounding box center [529, 306] width 20 height 15
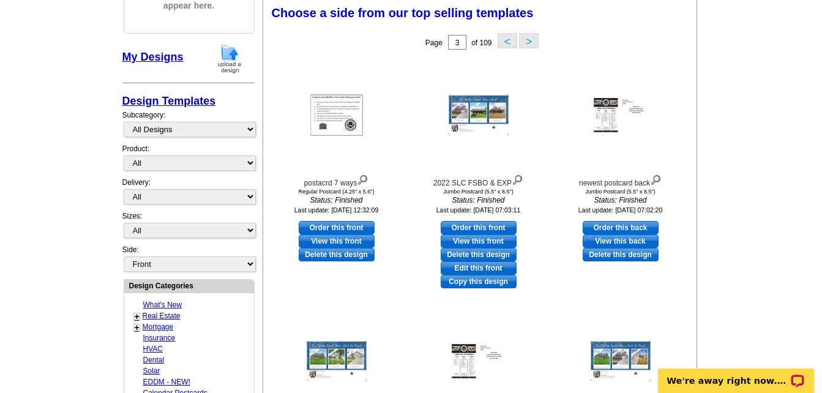
scroll to position [426, 0]
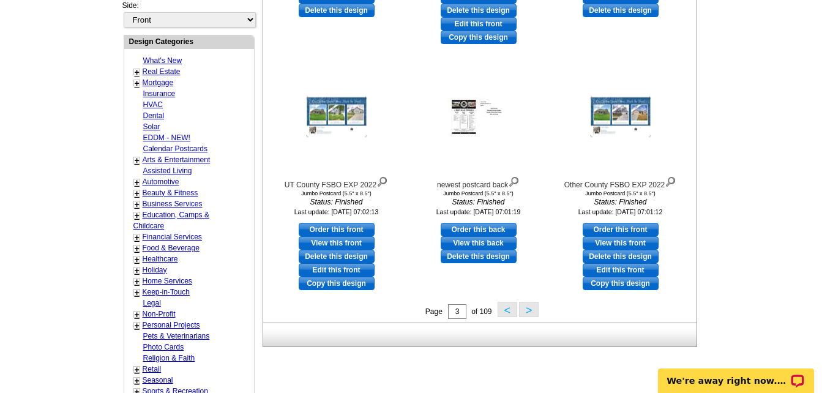
click at [530, 313] on button ">" at bounding box center [529, 309] width 20 height 15
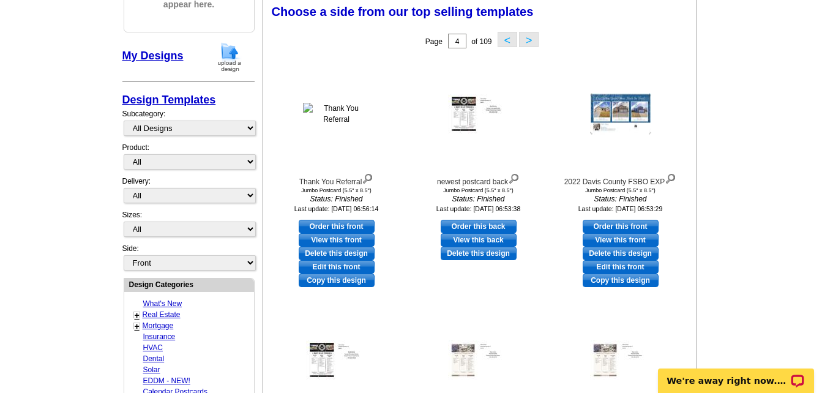
scroll to position [181, 0]
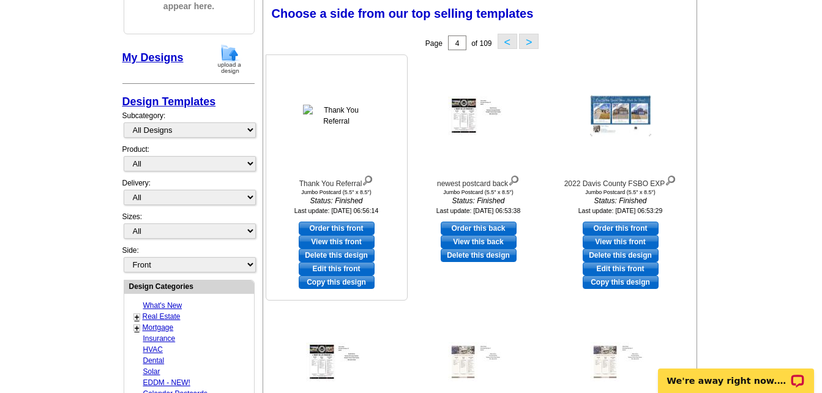
click at [347, 229] on link "Order this front" at bounding box center [337, 227] width 76 height 13
select select "2"
select select "back"
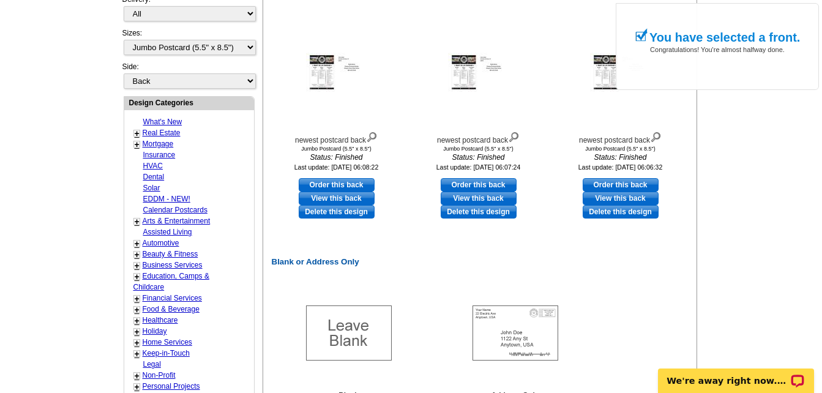
scroll to position [612, 0]
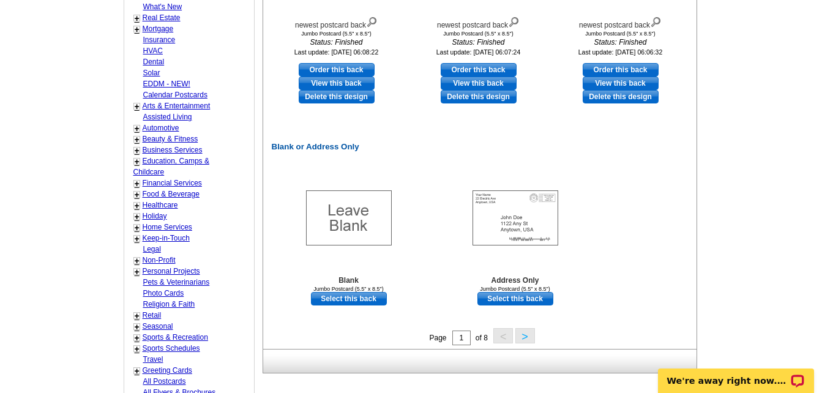
click at [527, 338] on button ">" at bounding box center [525, 335] width 20 height 15
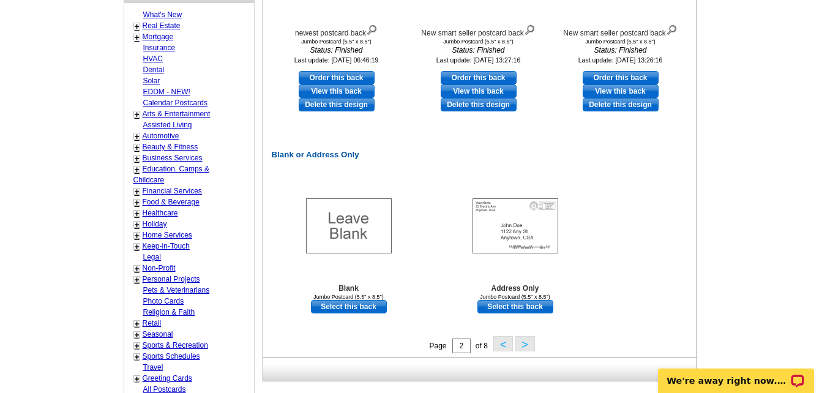
scroll to position [671, 0]
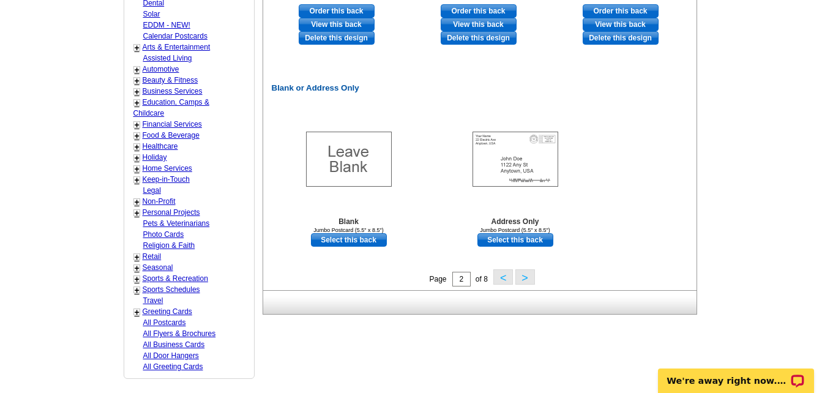
click at [523, 278] on button ">" at bounding box center [525, 276] width 20 height 15
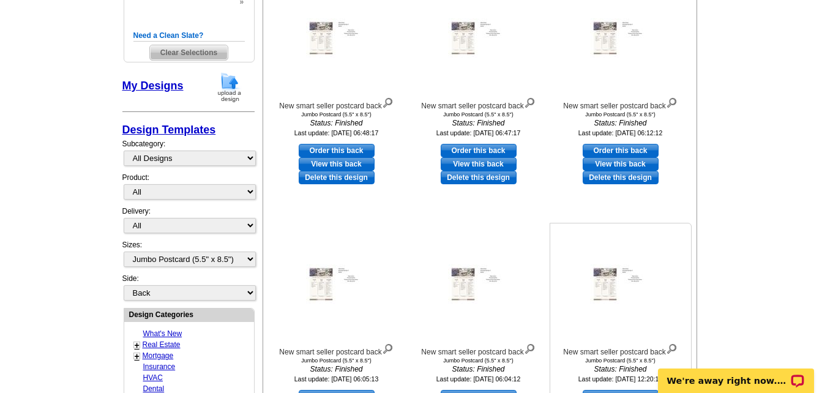
scroll to position [181, 0]
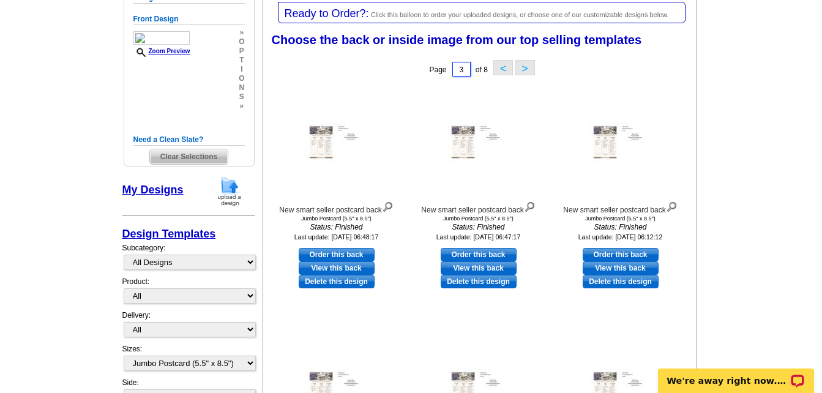
click at [466, 69] on input "3" at bounding box center [461, 69] width 18 height 15
type input "1"
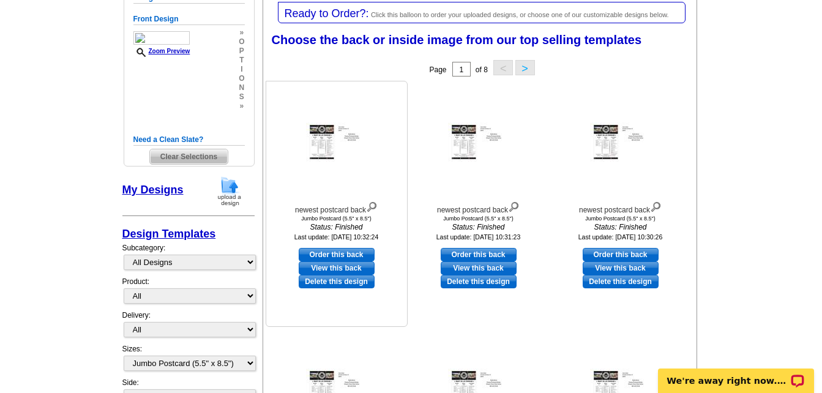
click at [330, 252] on link "Order this back" at bounding box center [337, 254] width 76 height 13
select select "front"
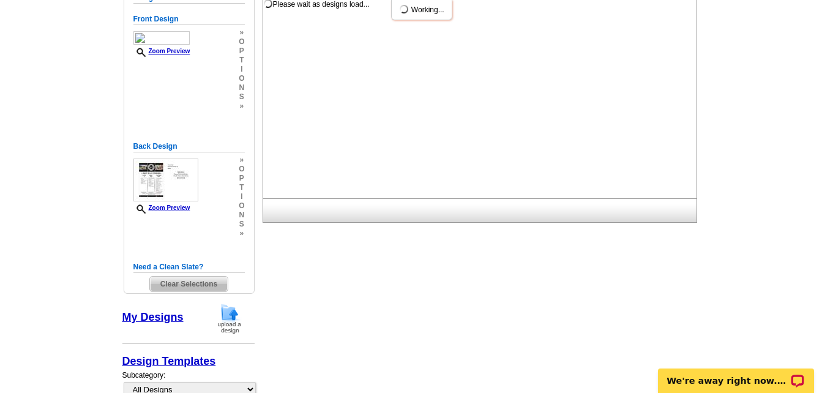
scroll to position [0, 0]
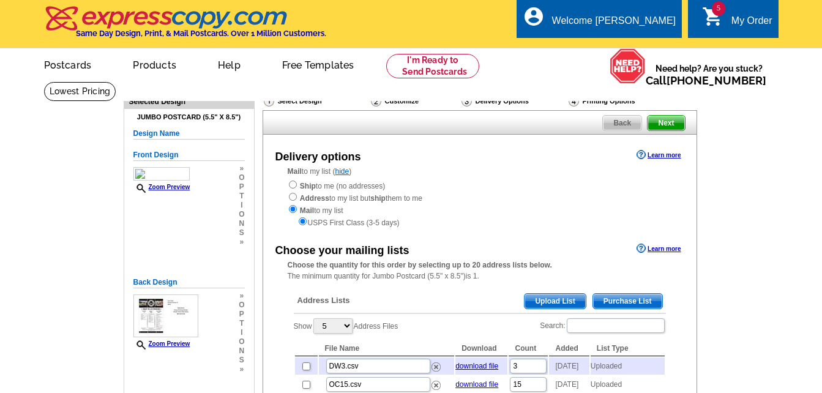
click at [560, 300] on span "Upload List" at bounding box center [554, 301] width 61 height 15
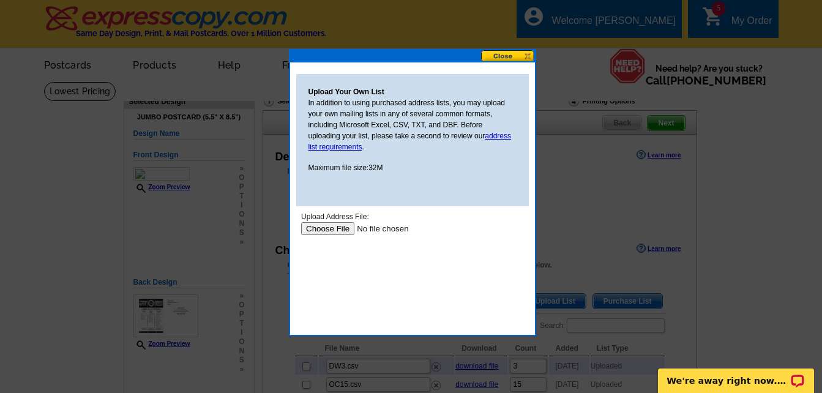
click at [319, 230] on input "file" at bounding box center [377, 228] width 155 height 13
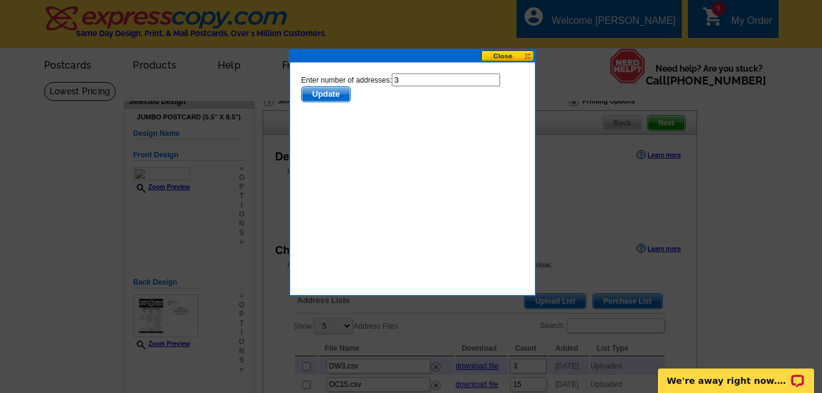
drag, startPoint x: 704, startPoint y: 144, endPoint x: 407, endPoint y: 75, distance: 304.0
click at [407, 75] on input "3" at bounding box center [445, 79] width 108 height 13
type input "2"
click at [327, 94] on span "Update" at bounding box center [325, 94] width 48 height 15
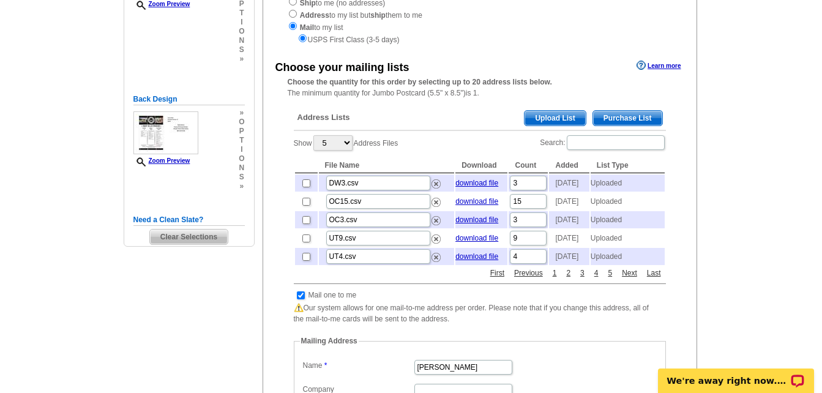
scroll to position [184, 0]
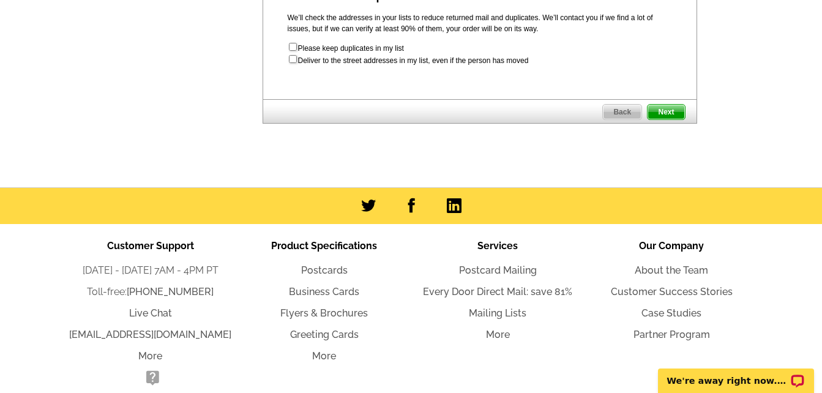
scroll to position [795, 0]
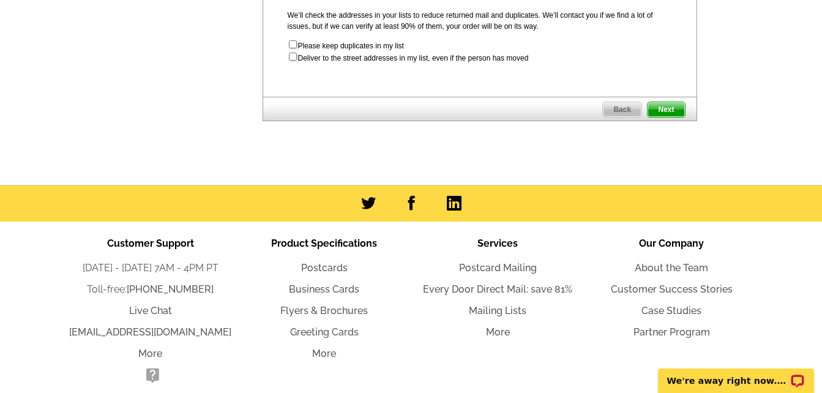
click at [666, 117] on span "Next" at bounding box center [665, 109] width 37 height 15
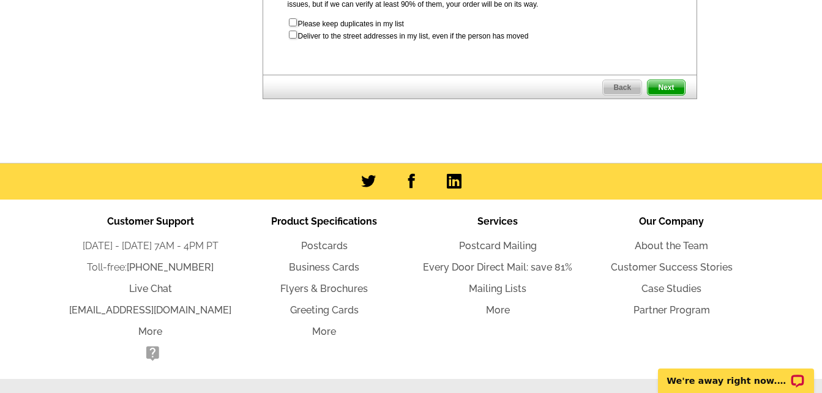
scroll to position [0, 0]
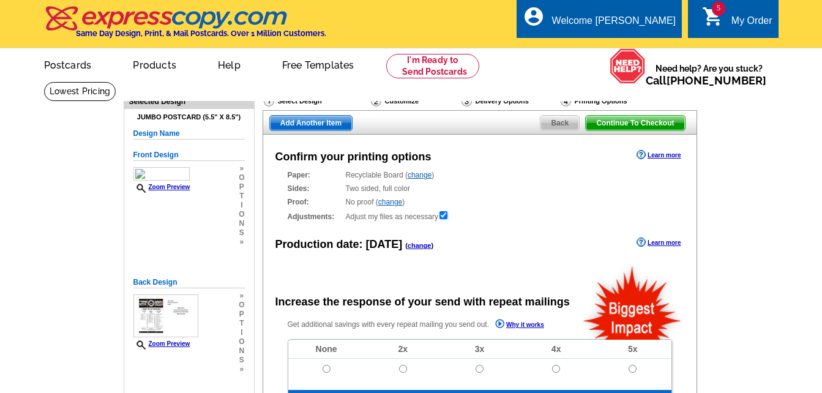
radio input "false"
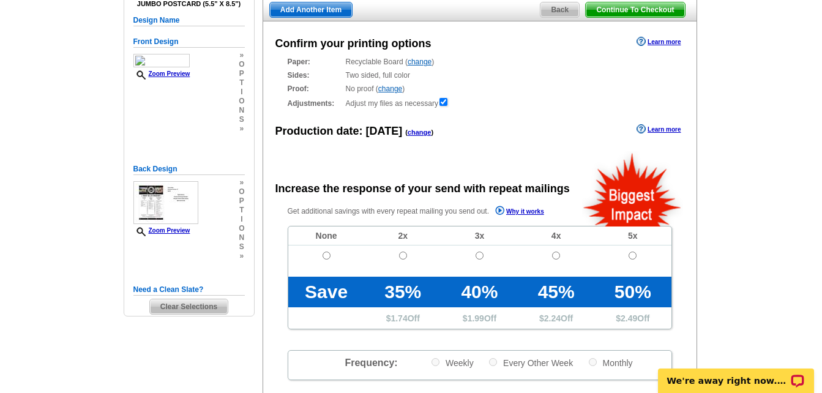
scroll to position [184, 0]
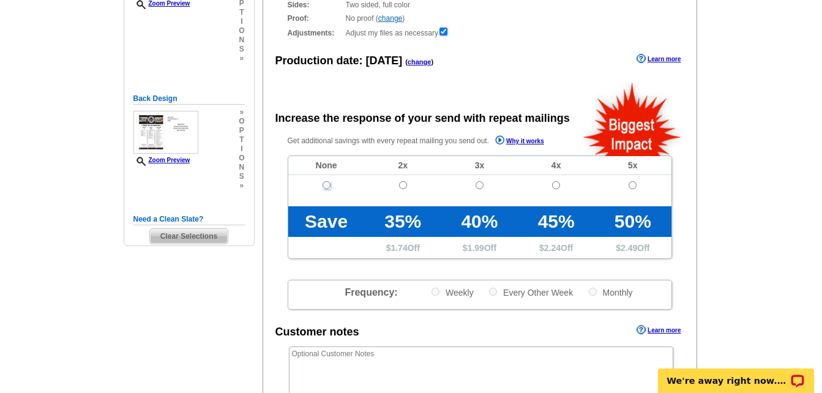
click at [327, 187] on input "radio" at bounding box center [326, 185] width 8 height 8
radio input "true"
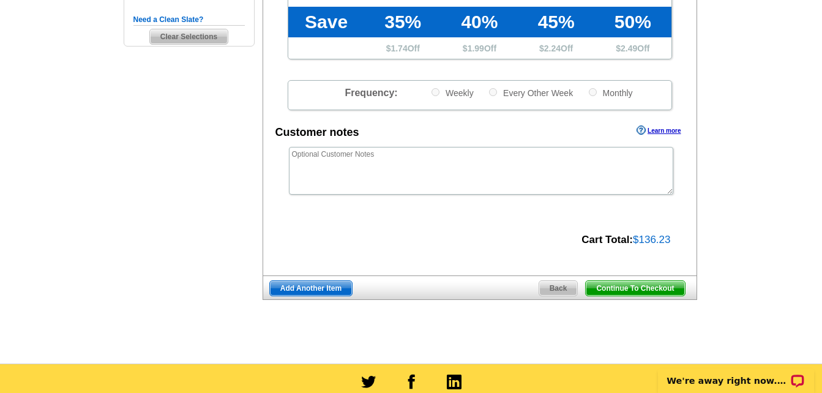
scroll to position [428, 0]
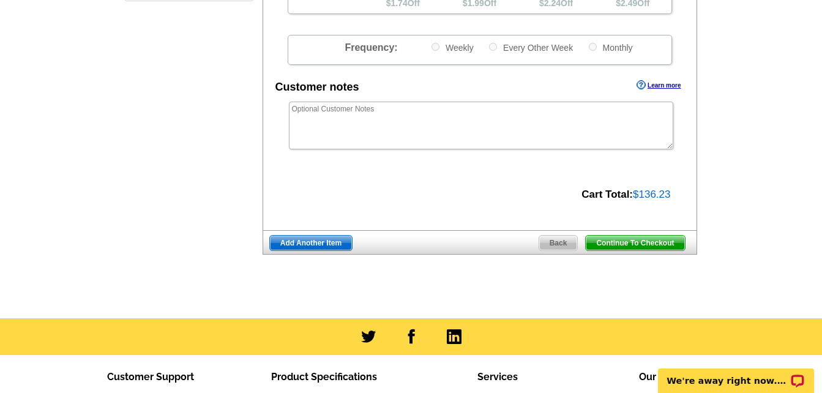
click at [635, 245] on span "Continue To Checkout" at bounding box center [635, 243] width 99 height 15
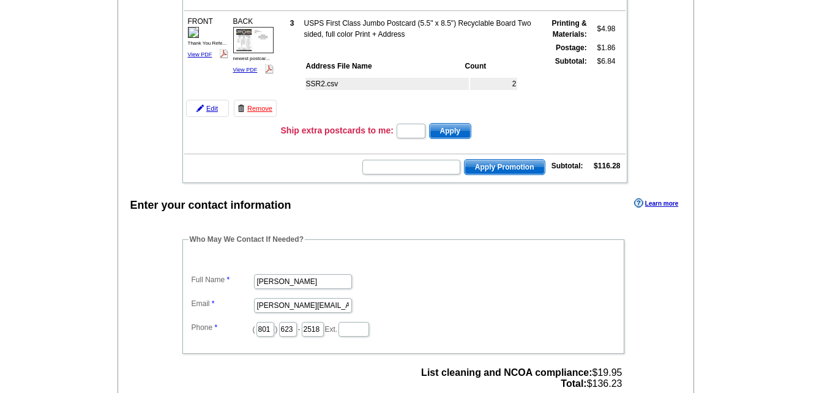
scroll to position [734, 0]
click at [400, 166] on input "text" at bounding box center [411, 167] width 98 height 15
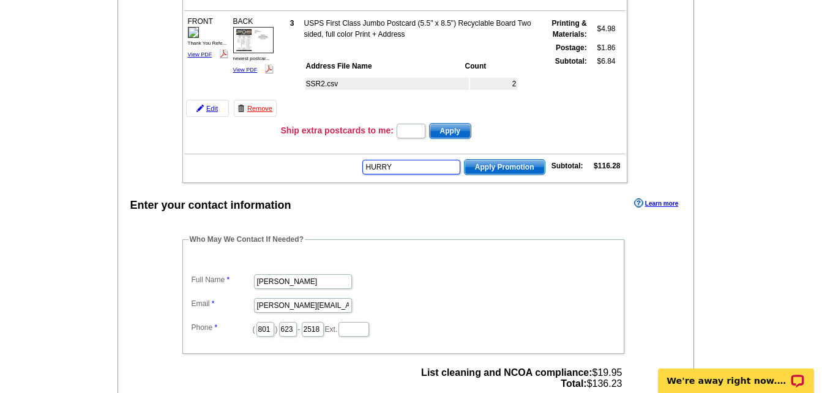
scroll to position [0, 0]
type input "HURRY40"
click at [531, 170] on span "Apply Promotion" at bounding box center [504, 167] width 80 height 15
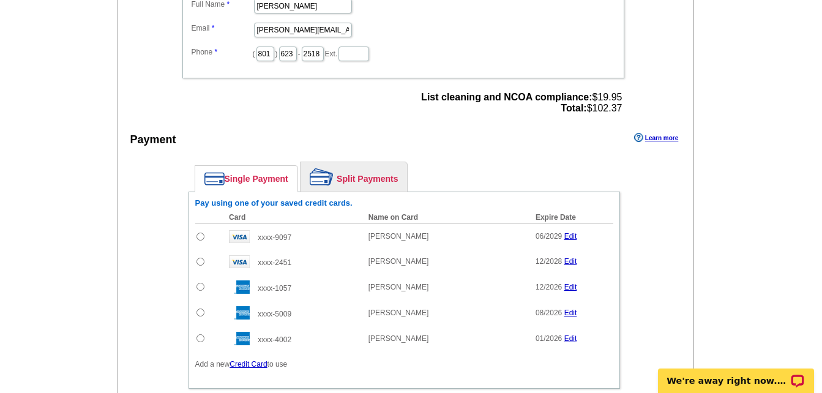
scroll to position [1101, 0]
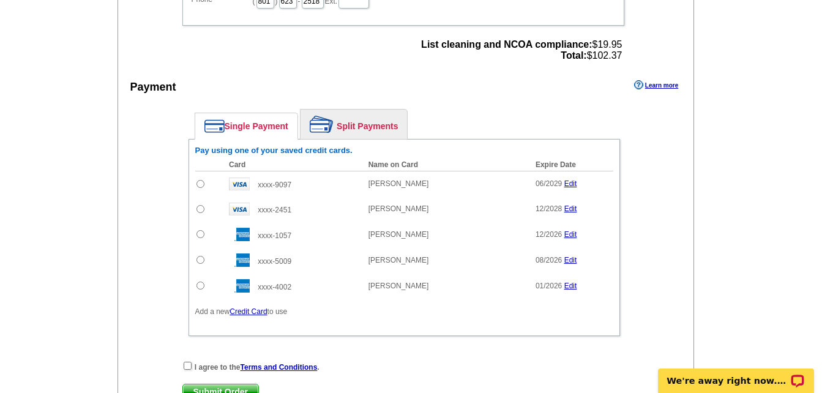
click at [198, 184] on input "radio" at bounding box center [200, 184] width 8 height 8
radio input "true"
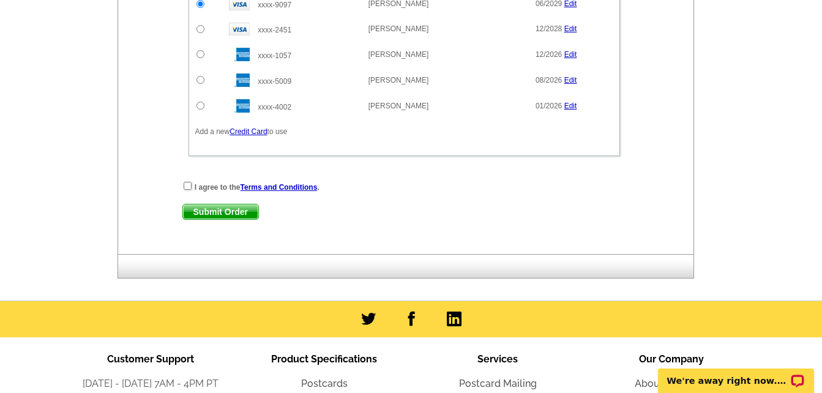
scroll to position [1285, 0]
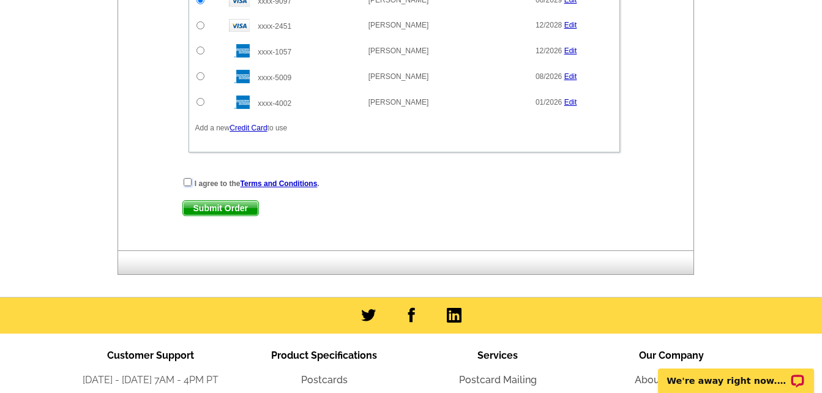
click at [186, 184] on input "checkbox" at bounding box center [188, 182] width 8 height 8
checkbox input "true"
click at [218, 212] on span "Submit Order" at bounding box center [220, 208] width 75 height 15
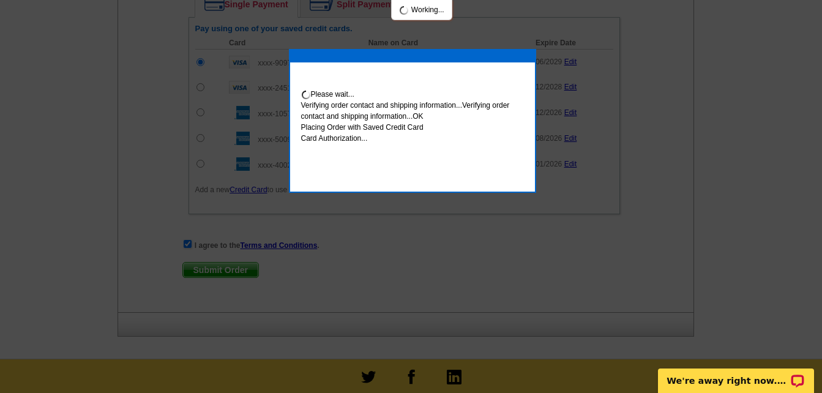
scroll to position [1347, 0]
